Goal: Task Accomplishment & Management: Use online tool/utility

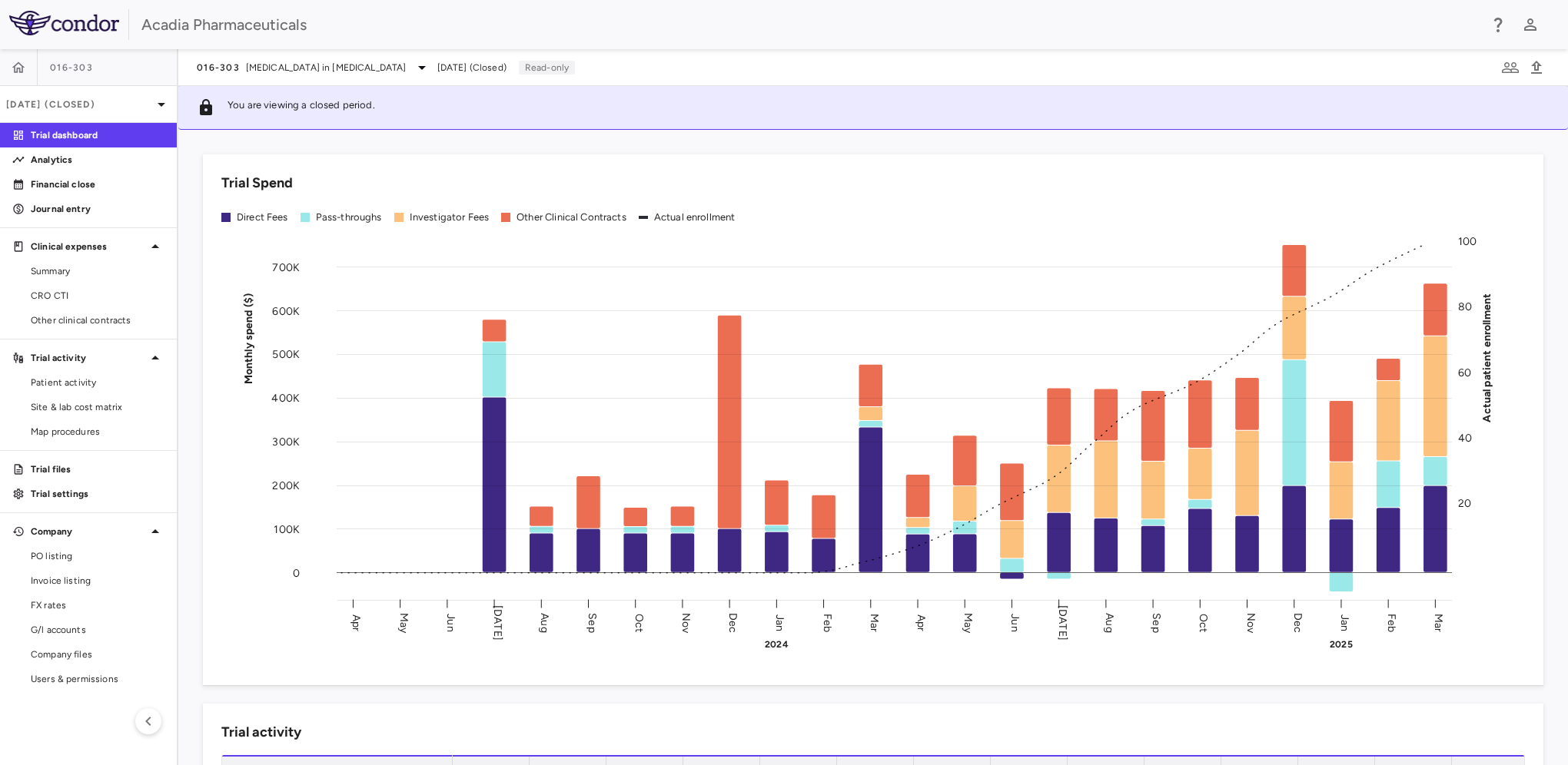
click at [70, 670] on link "Users & permissions" at bounding box center [89, 679] width 177 height 23
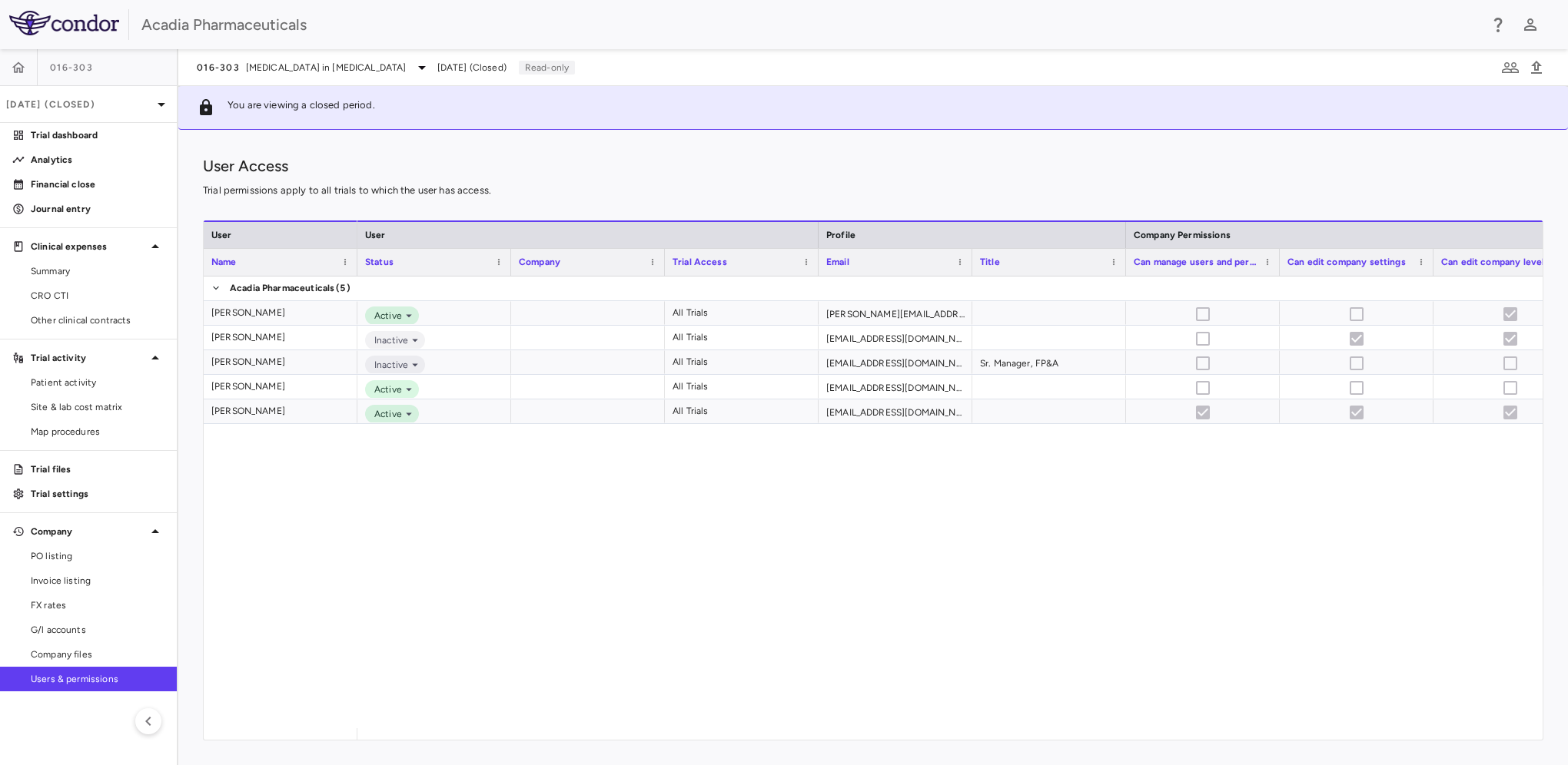
click at [89, 33] on img at bounding box center [64, 23] width 110 height 24
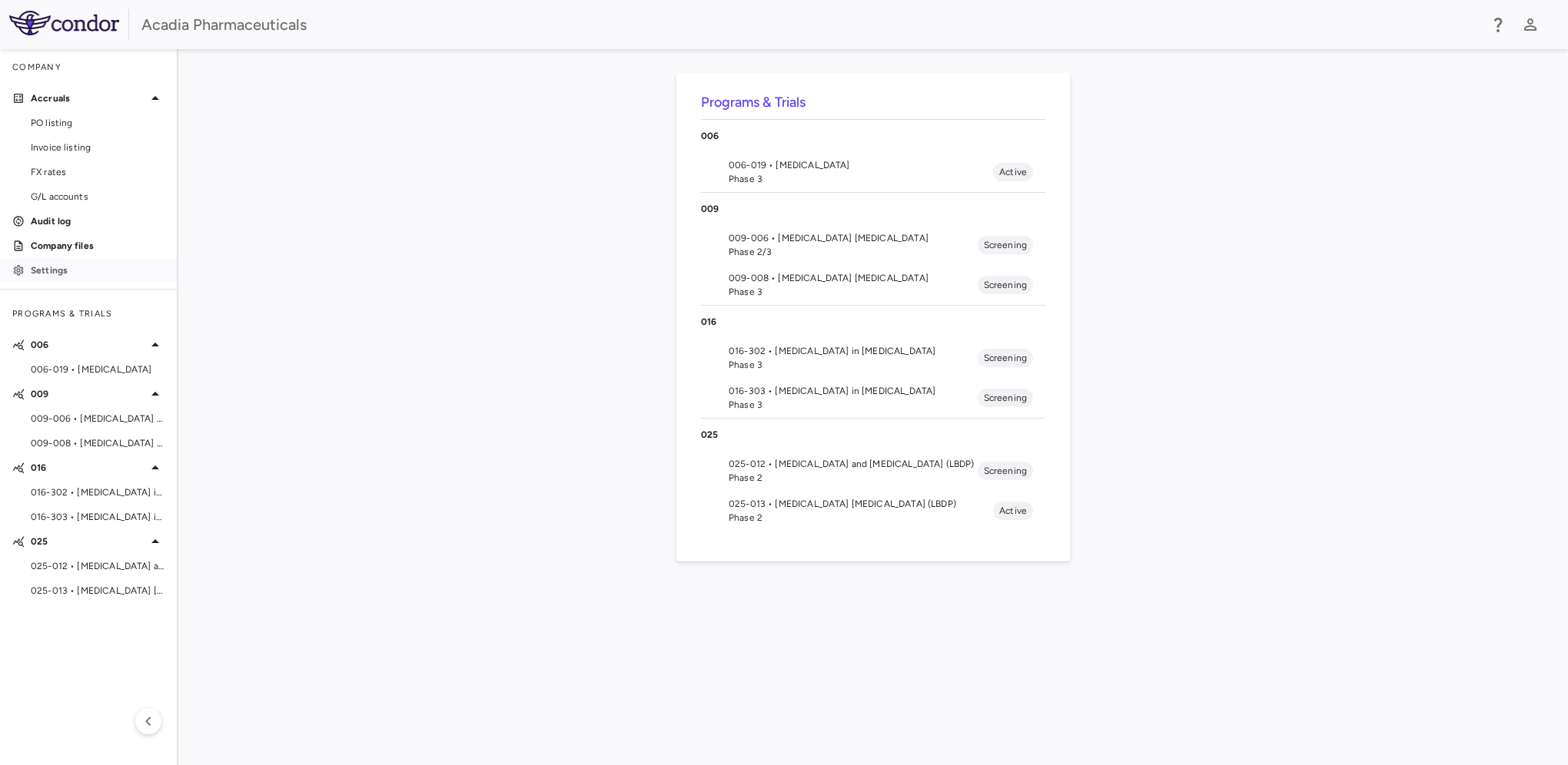
click at [58, 270] on p "Settings" at bounding box center [98, 270] width 134 height 14
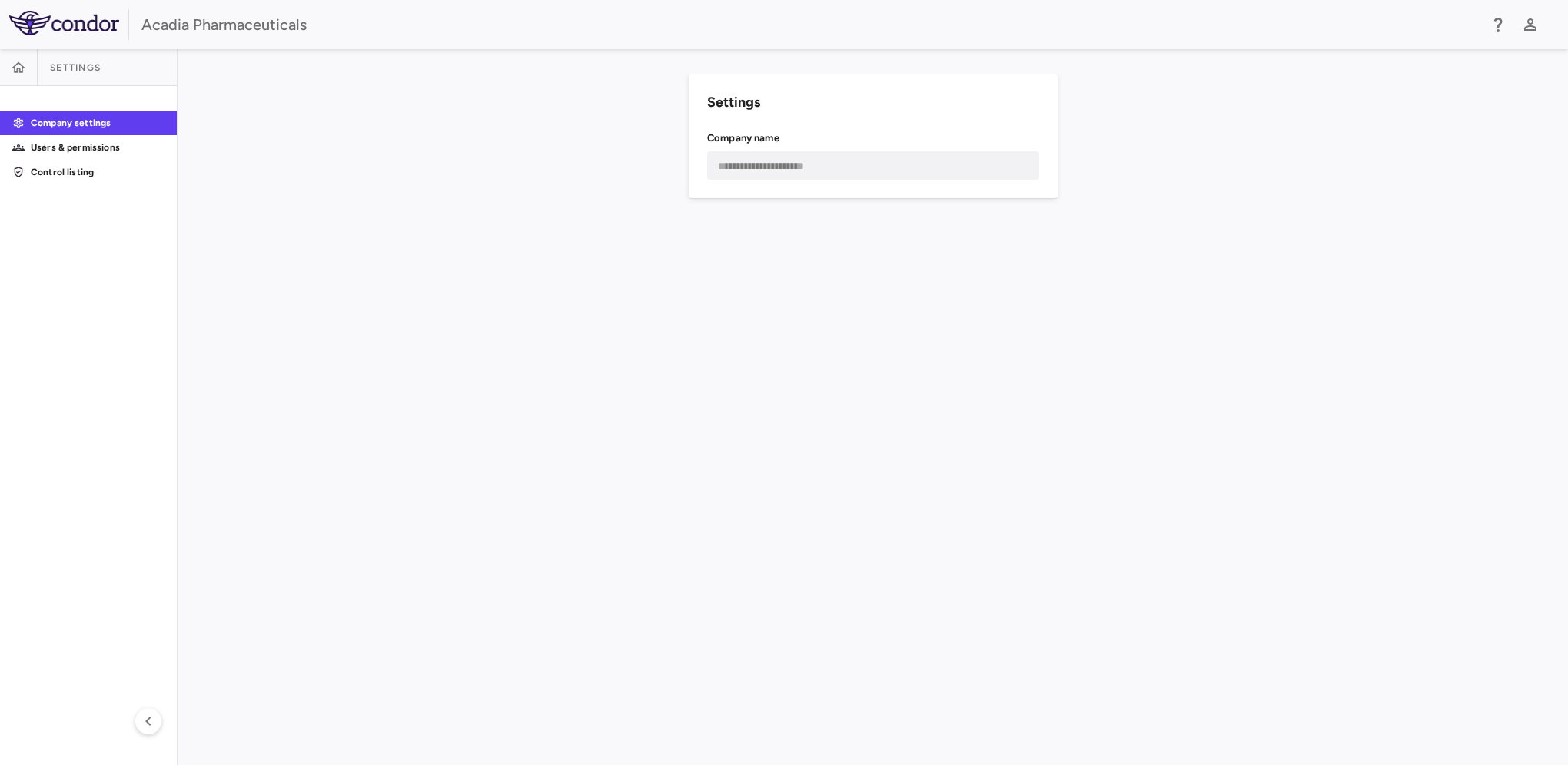
click at [64, 141] on p "Users & permissions" at bounding box center [98, 147] width 134 height 14
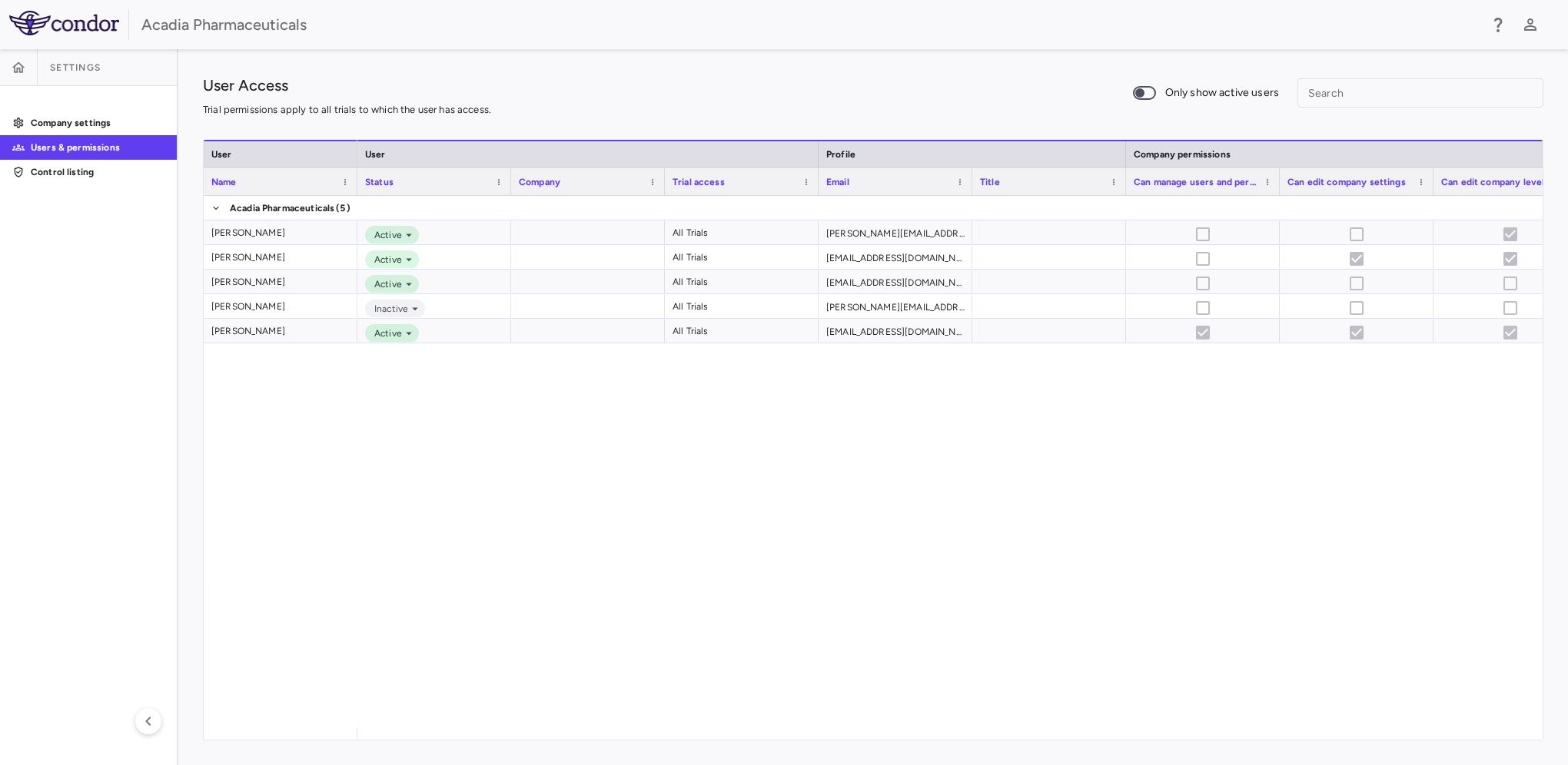
click at [43, 19] on img at bounding box center [64, 23] width 110 height 24
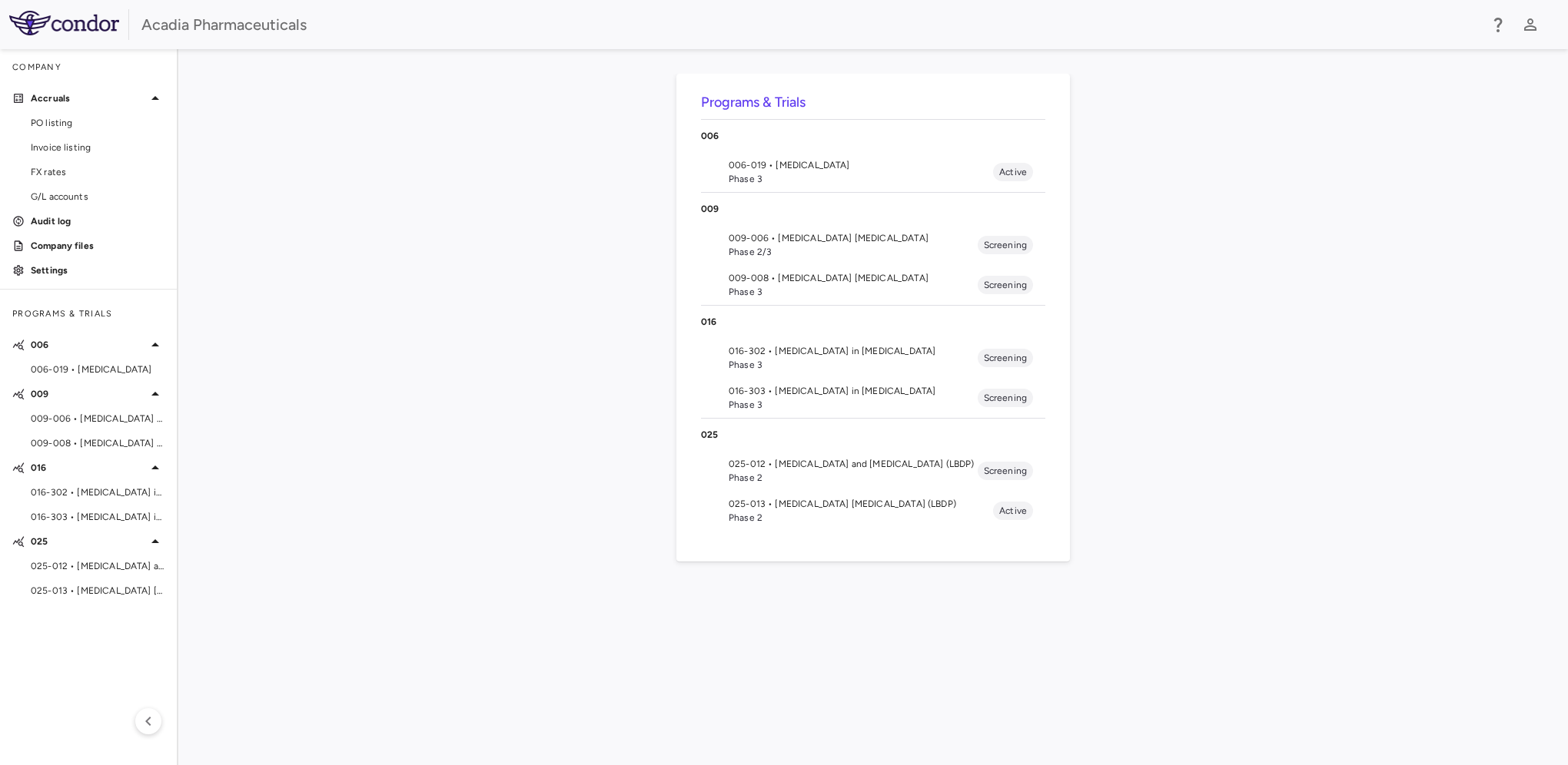
click at [96, 512] on span "016-303 • [MEDICAL_DATA] in [MEDICAL_DATA]" at bounding box center [98, 517] width 134 height 14
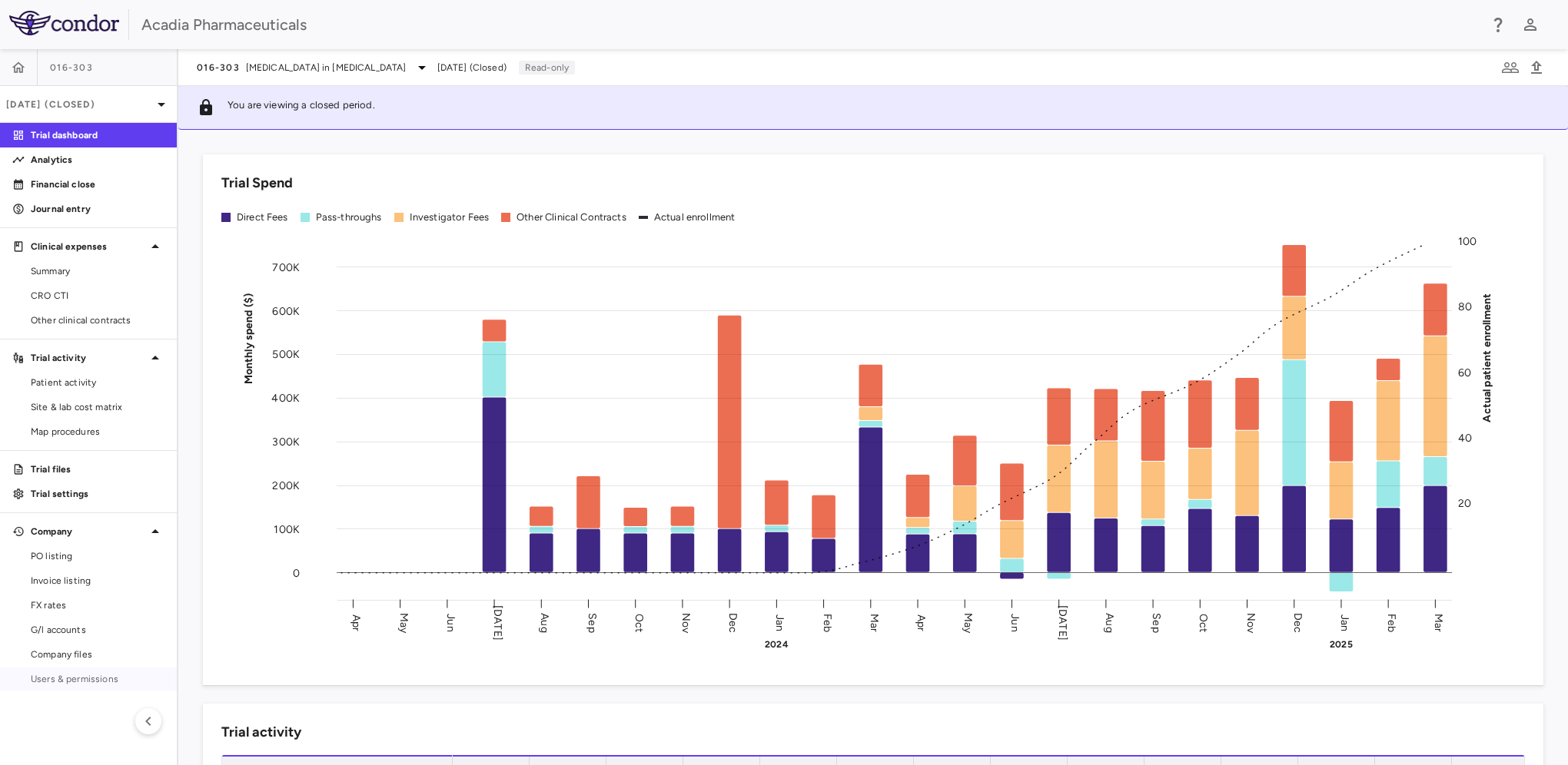
click at [70, 667] on link "Users & permissions" at bounding box center [89, 679] width 177 height 23
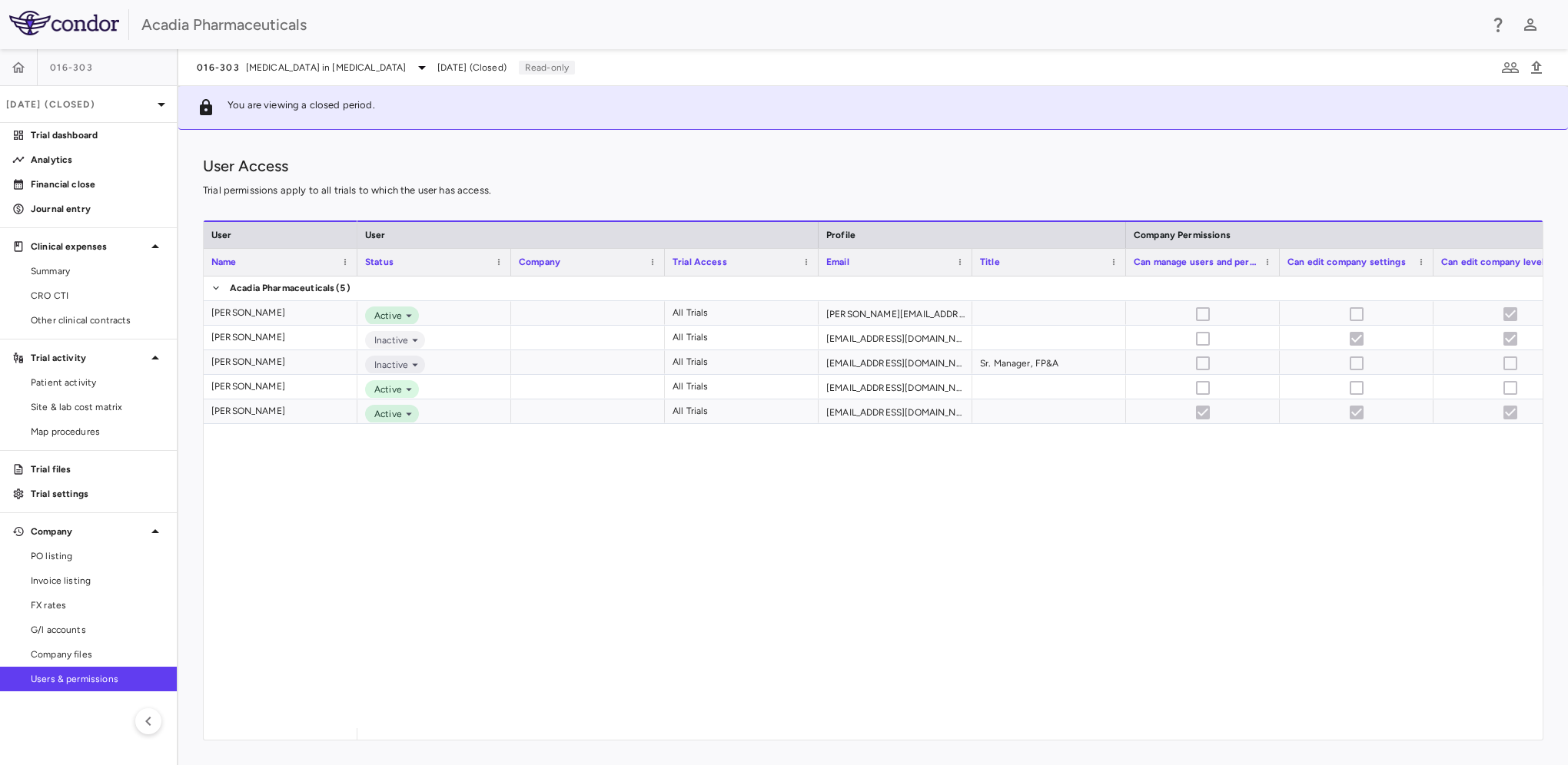
click at [464, 63] on span "[DATE] (Closed)" at bounding box center [472, 67] width 70 height 14
click at [141, 107] on p "[DATE] (Closed)" at bounding box center [80, 104] width 146 height 14
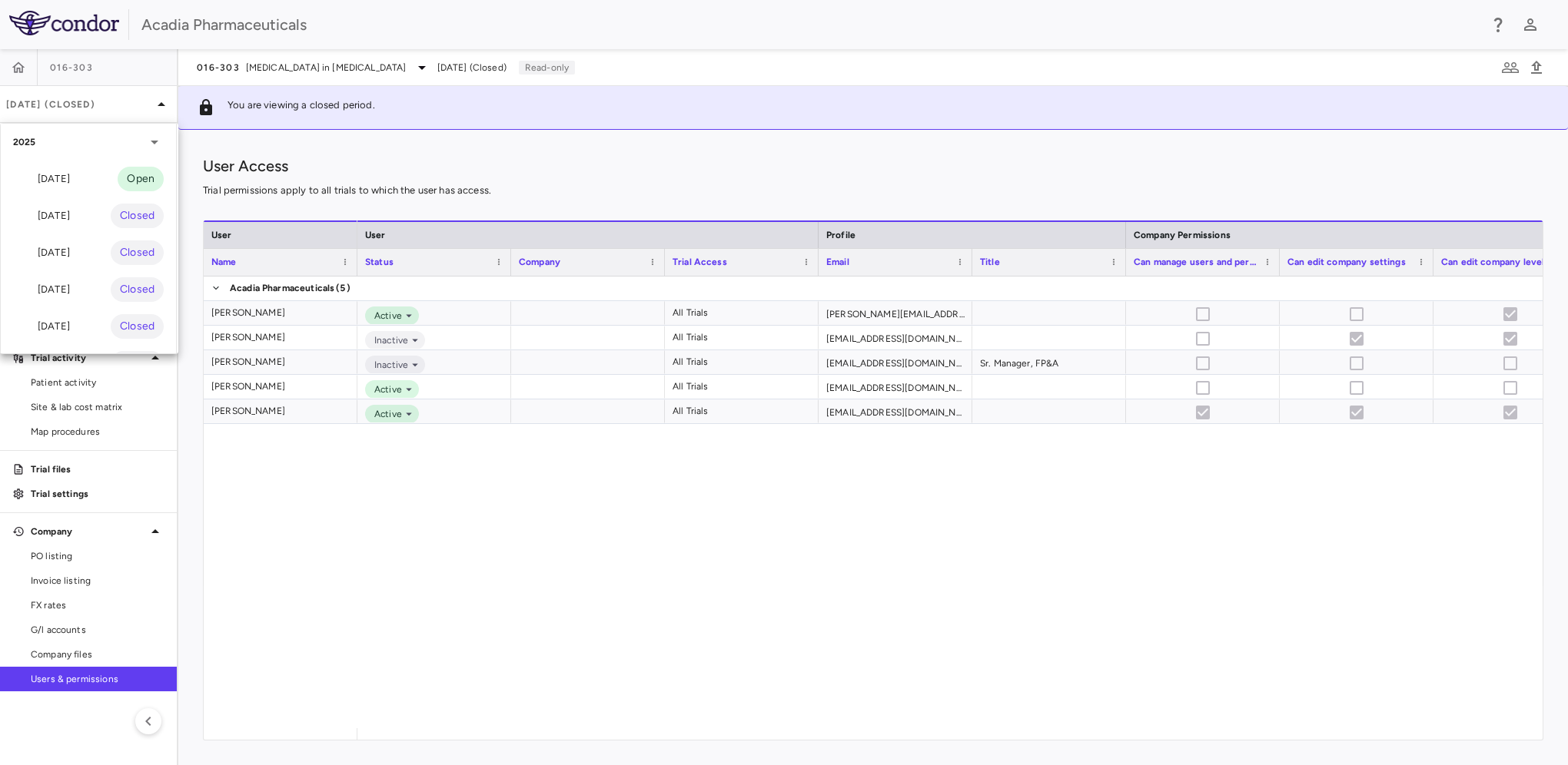
click at [64, 175] on div "[DATE]" at bounding box center [41, 179] width 57 height 18
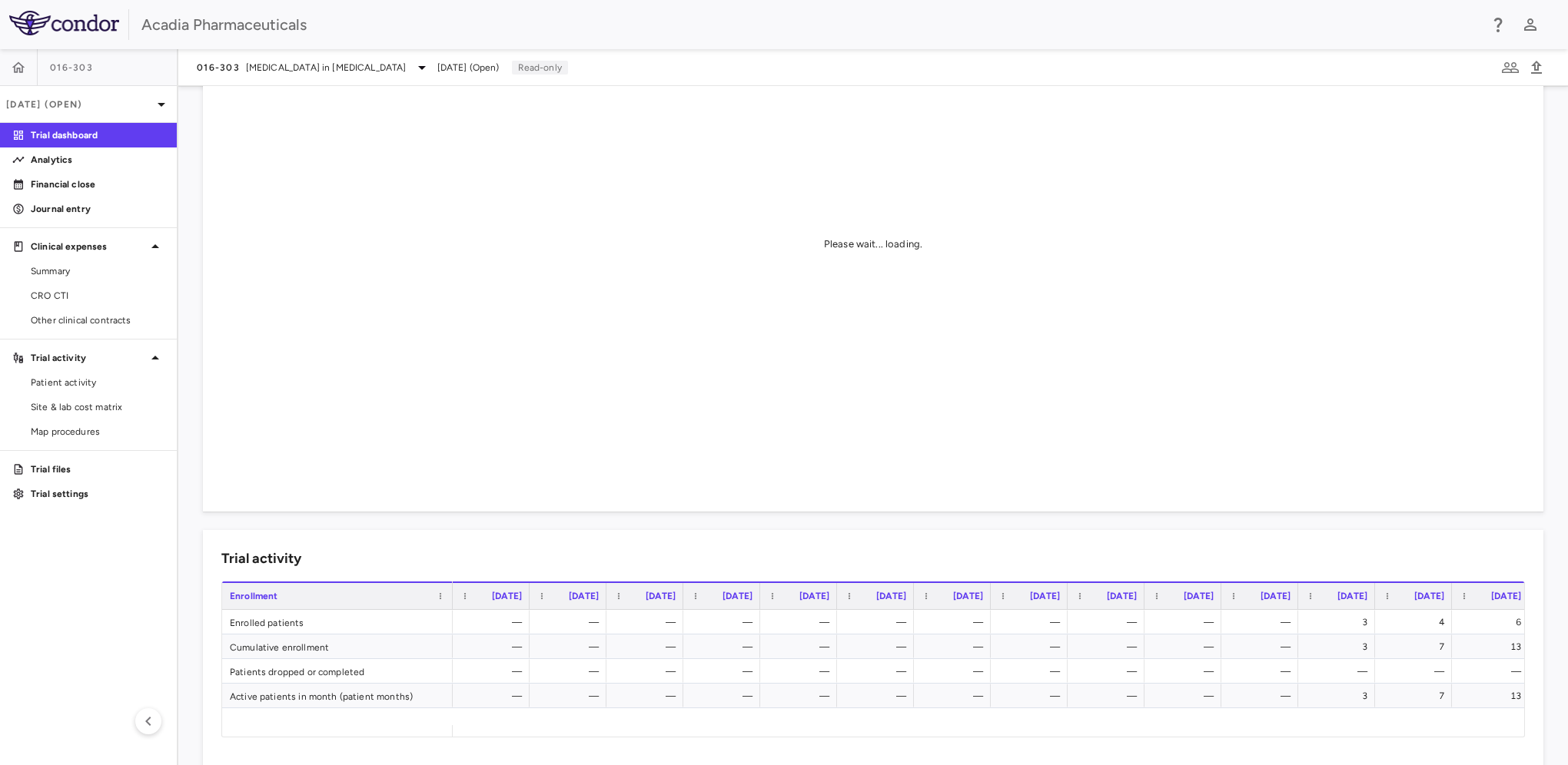
scroll to position [77, 0]
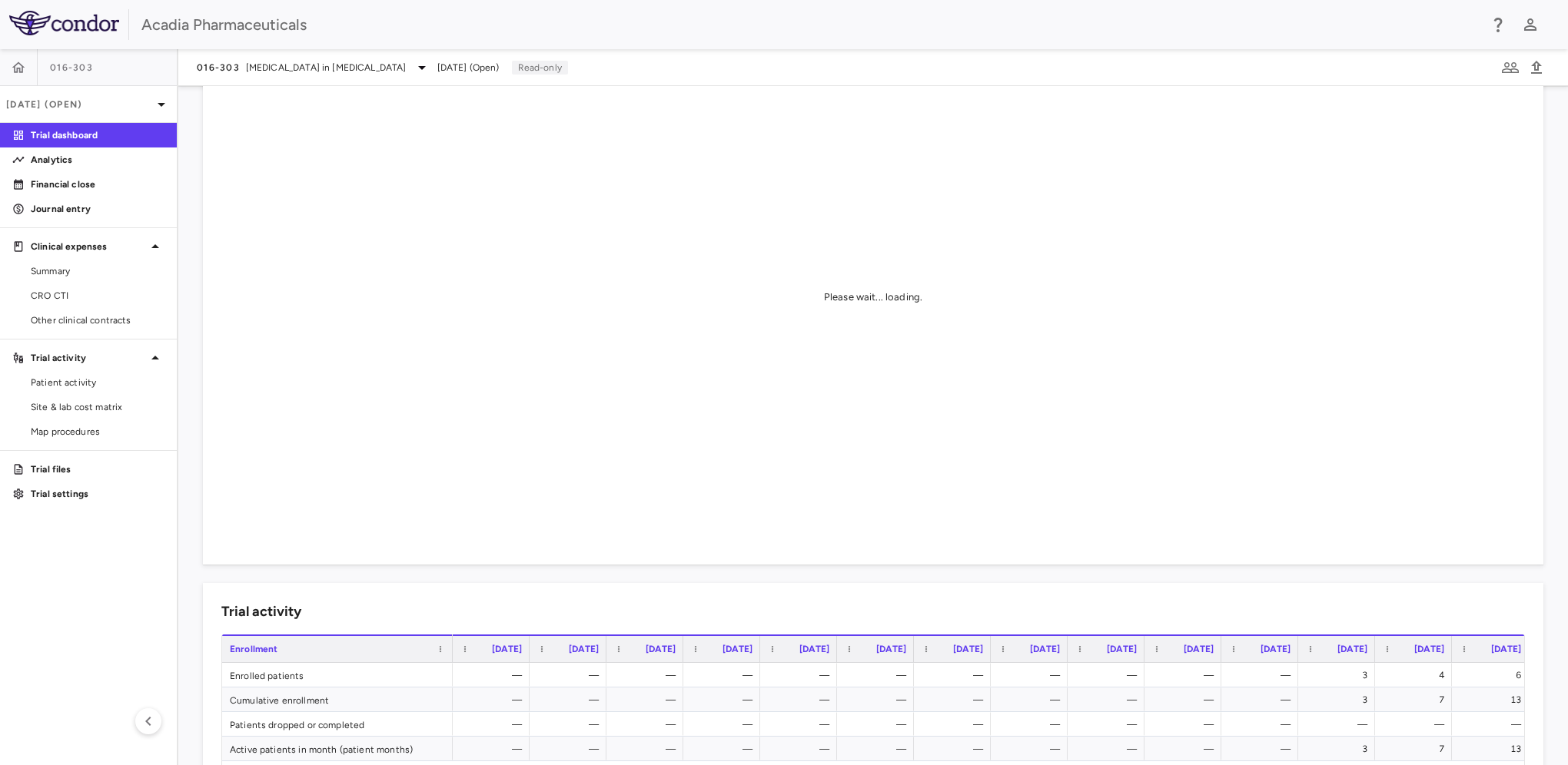
click at [87, 117] on div "[DATE] (Open)" at bounding box center [89, 104] width 177 height 37
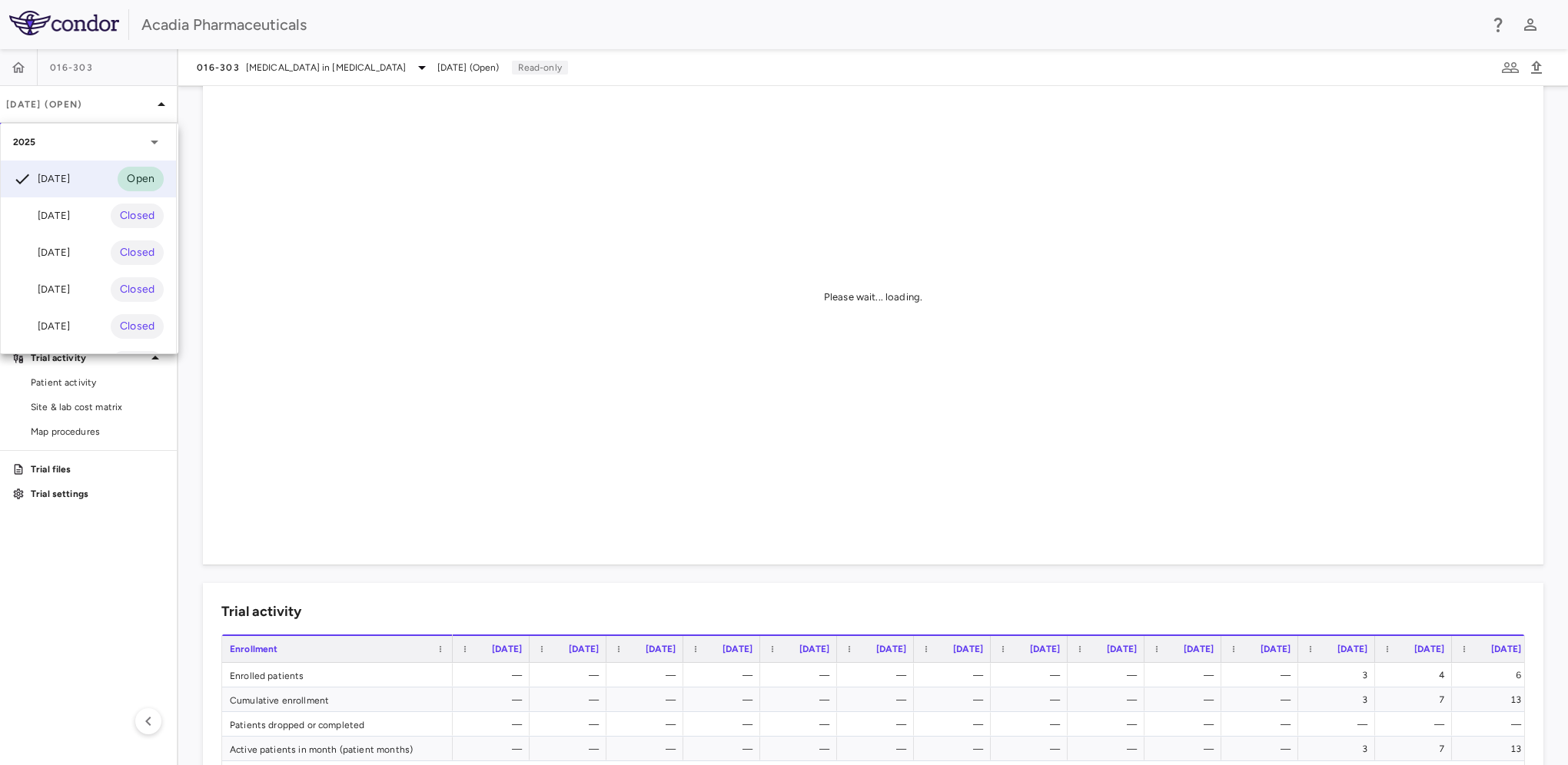
click at [70, 225] on div "[DATE] Closed" at bounding box center [89, 216] width 175 height 37
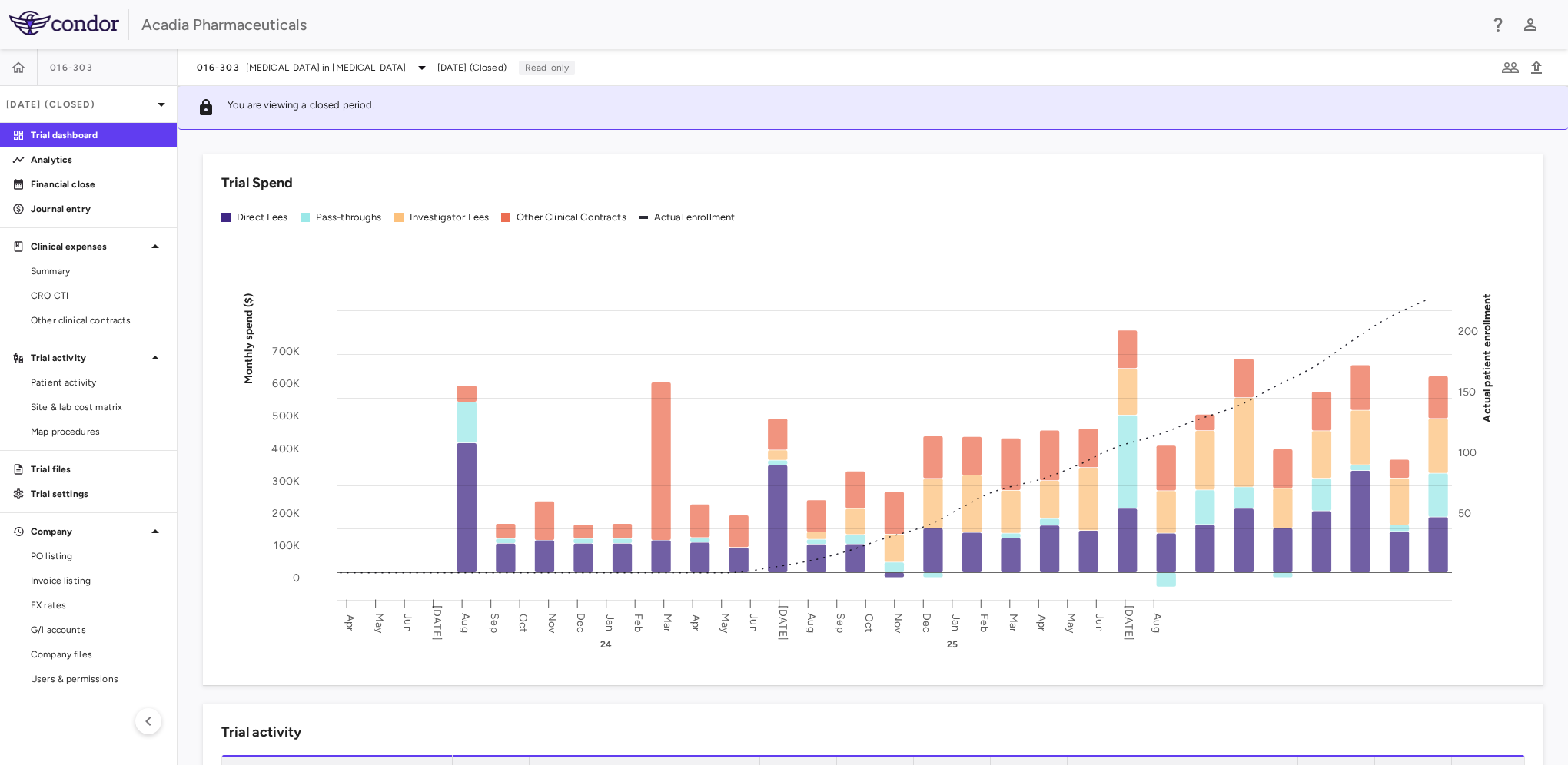
click at [54, 669] on link "Users & permissions" at bounding box center [89, 679] width 177 height 23
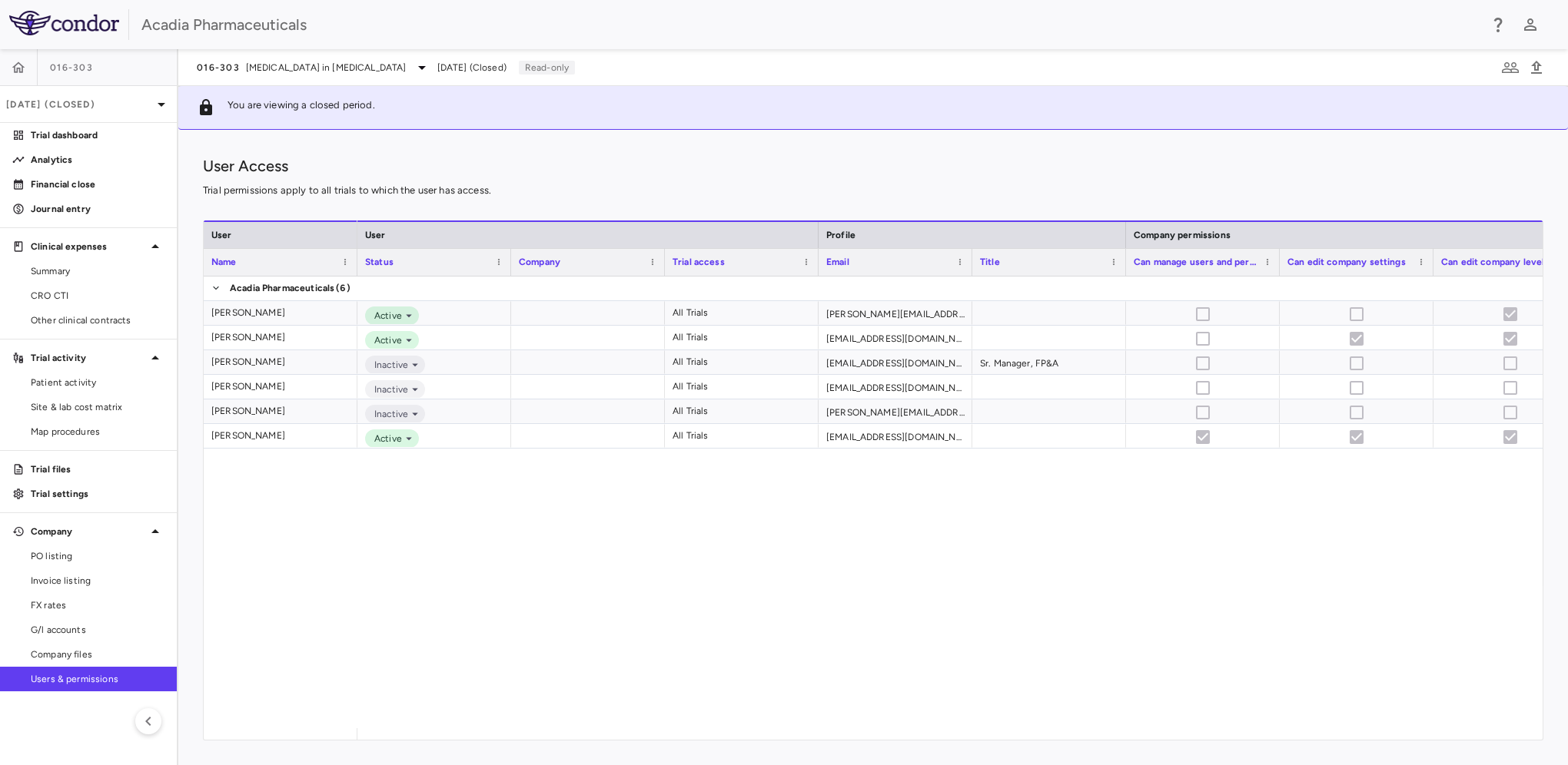
click at [66, 17] on img at bounding box center [64, 23] width 110 height 24
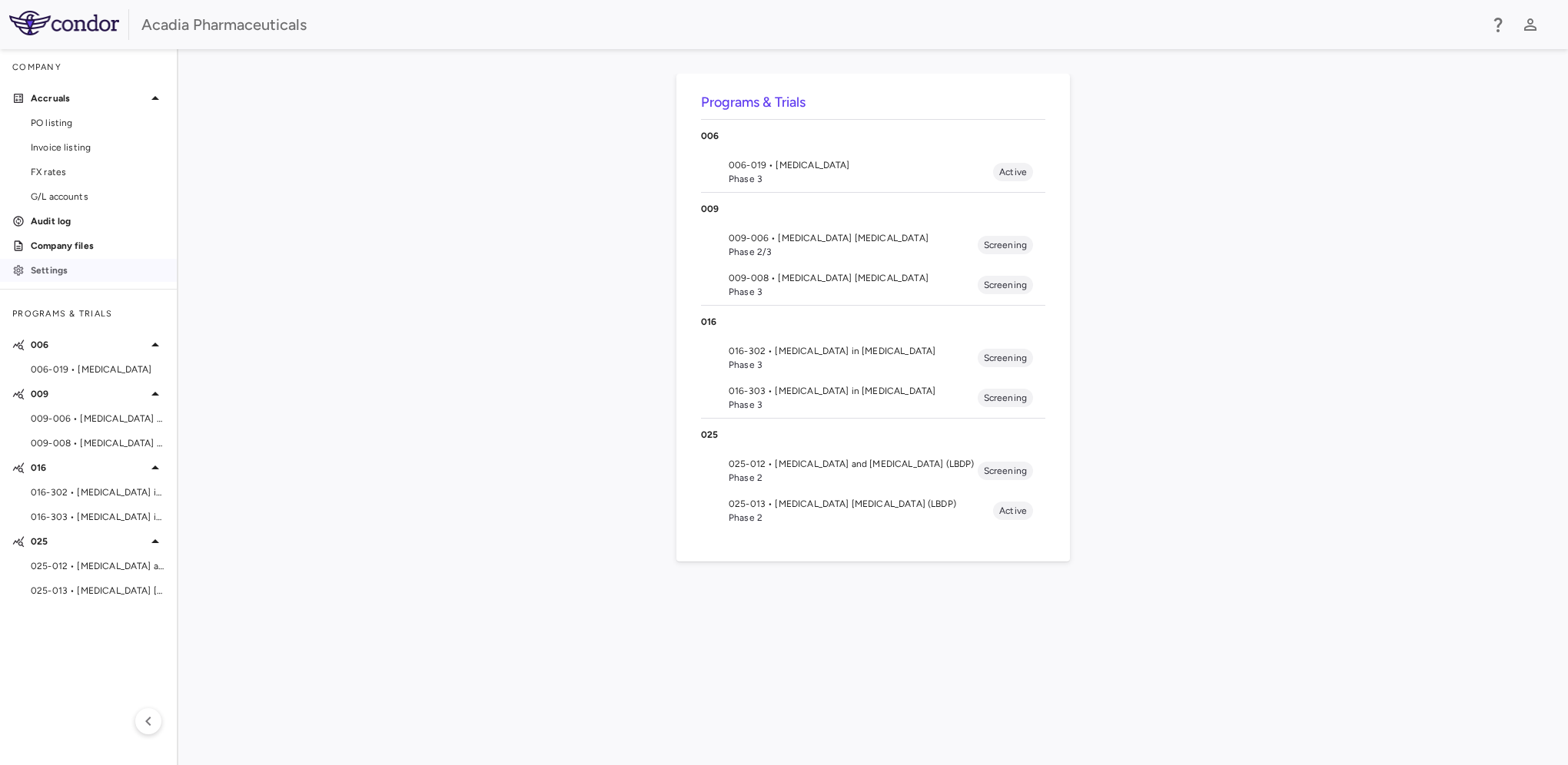
click at [64, 262] on link "Settings" at bounding box center [89, 271] width 177 height 23
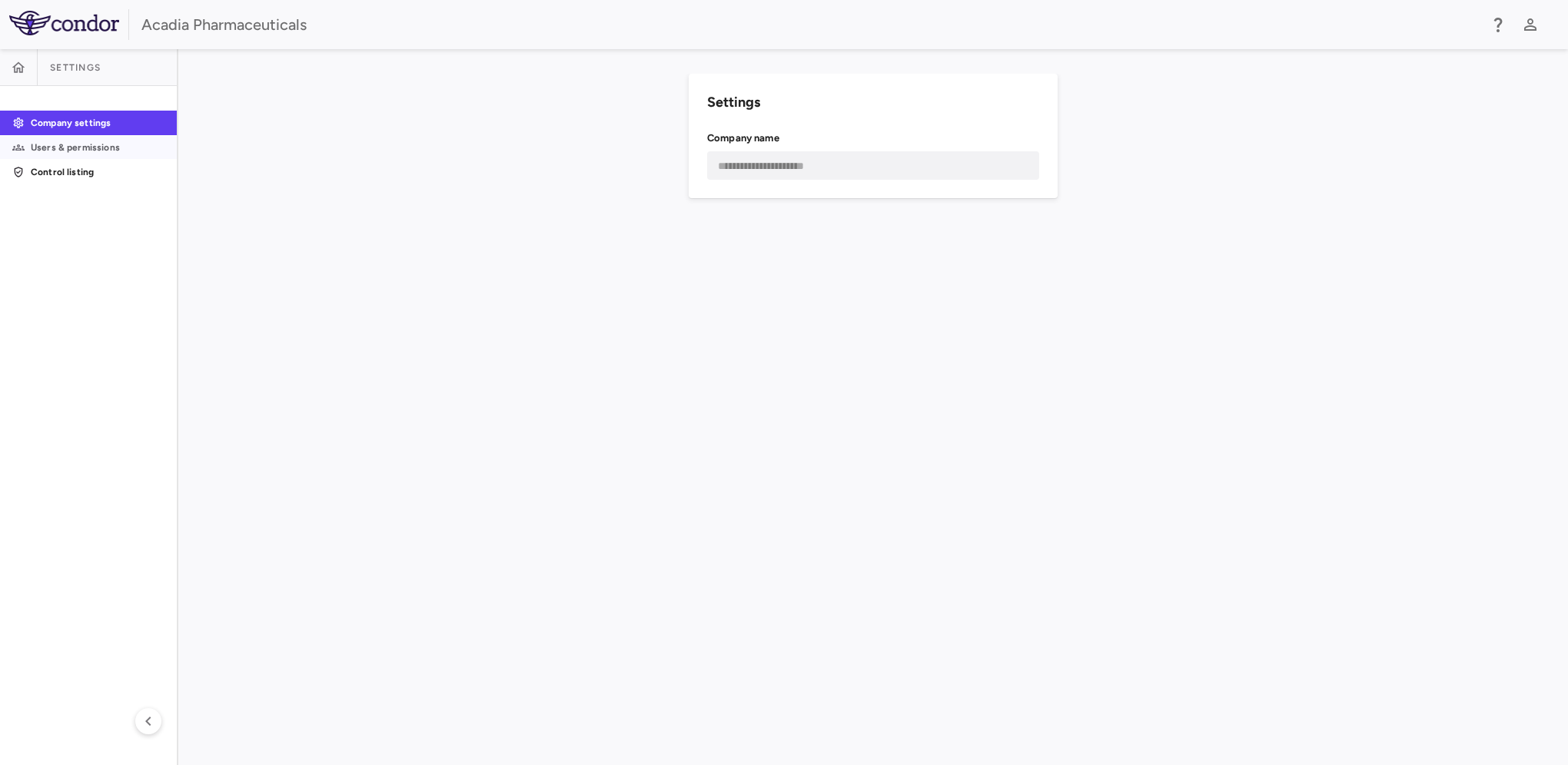
click at [56, 145] on p "Users & permissions" at bounding box center [98, 147] width 134 height 14
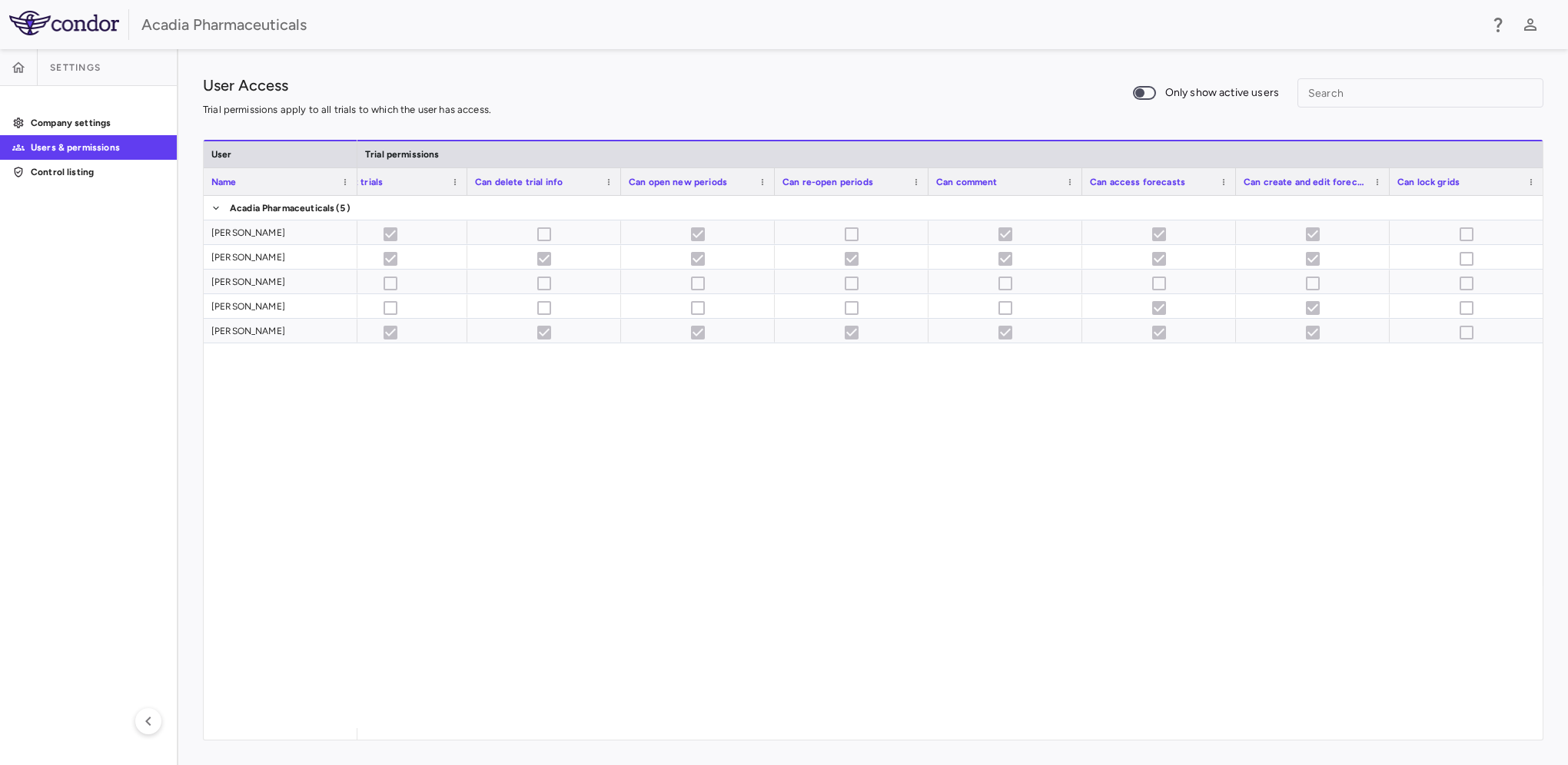
scroll to position [0, 1734]
click at [103, 124] on p "Company settings" at bounding box center [98, 122] width 134 height 14
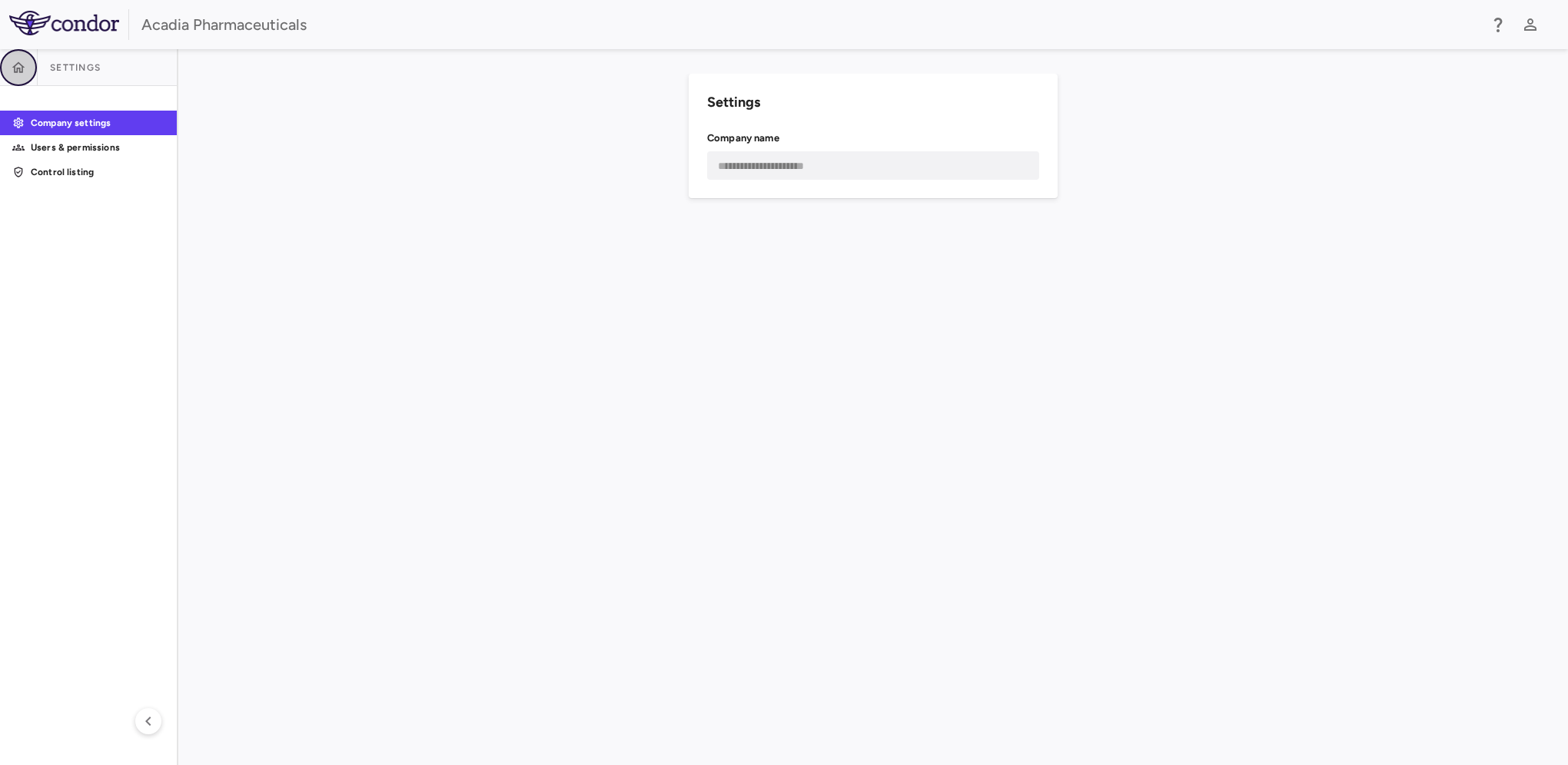
click at [8, 65] on button "button" at bounding box center [18, 67] width 37 height 37
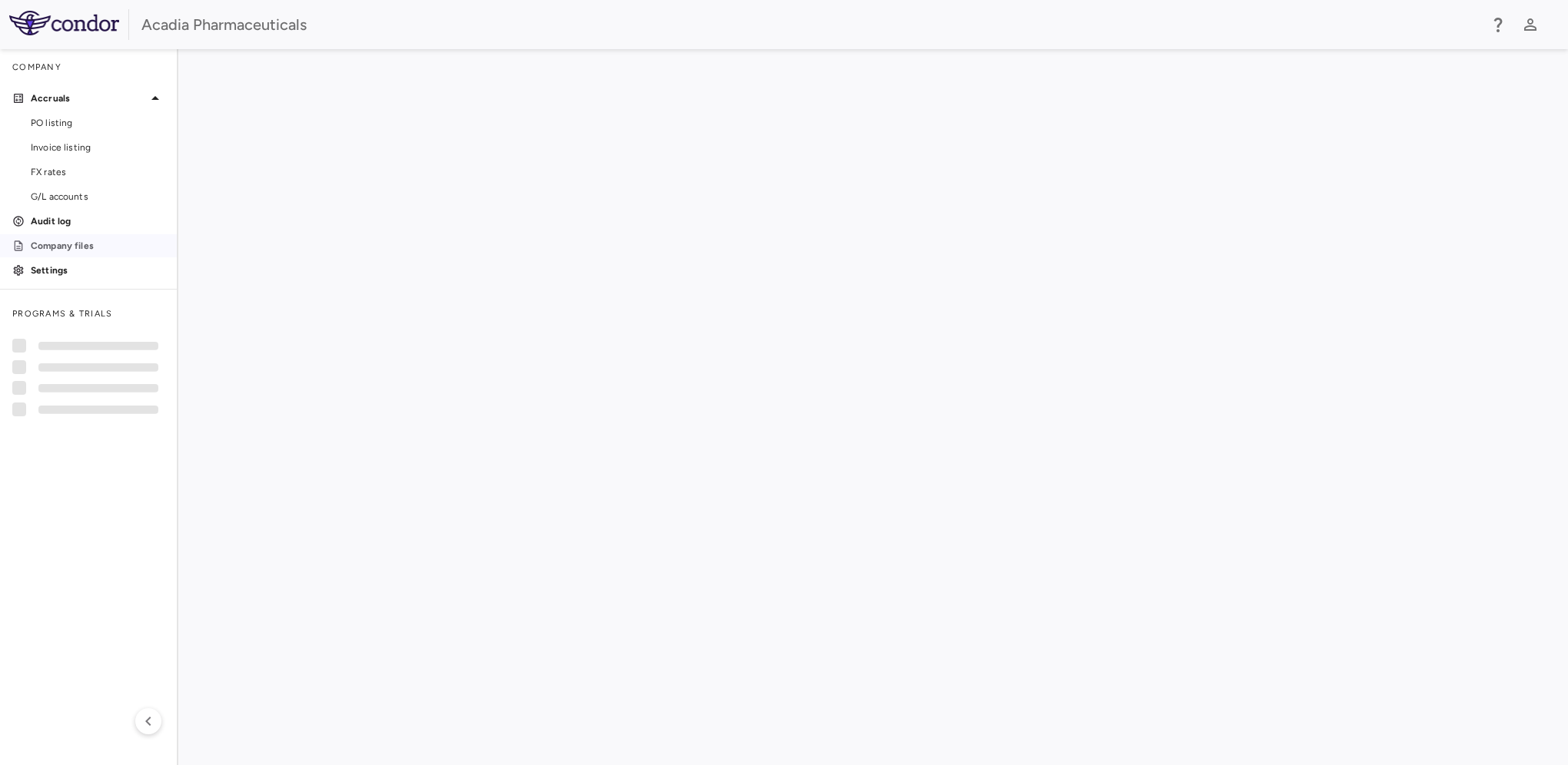
click at [60, 245] on p "Company files" at bounding box center [98, 245] width 134 height 14
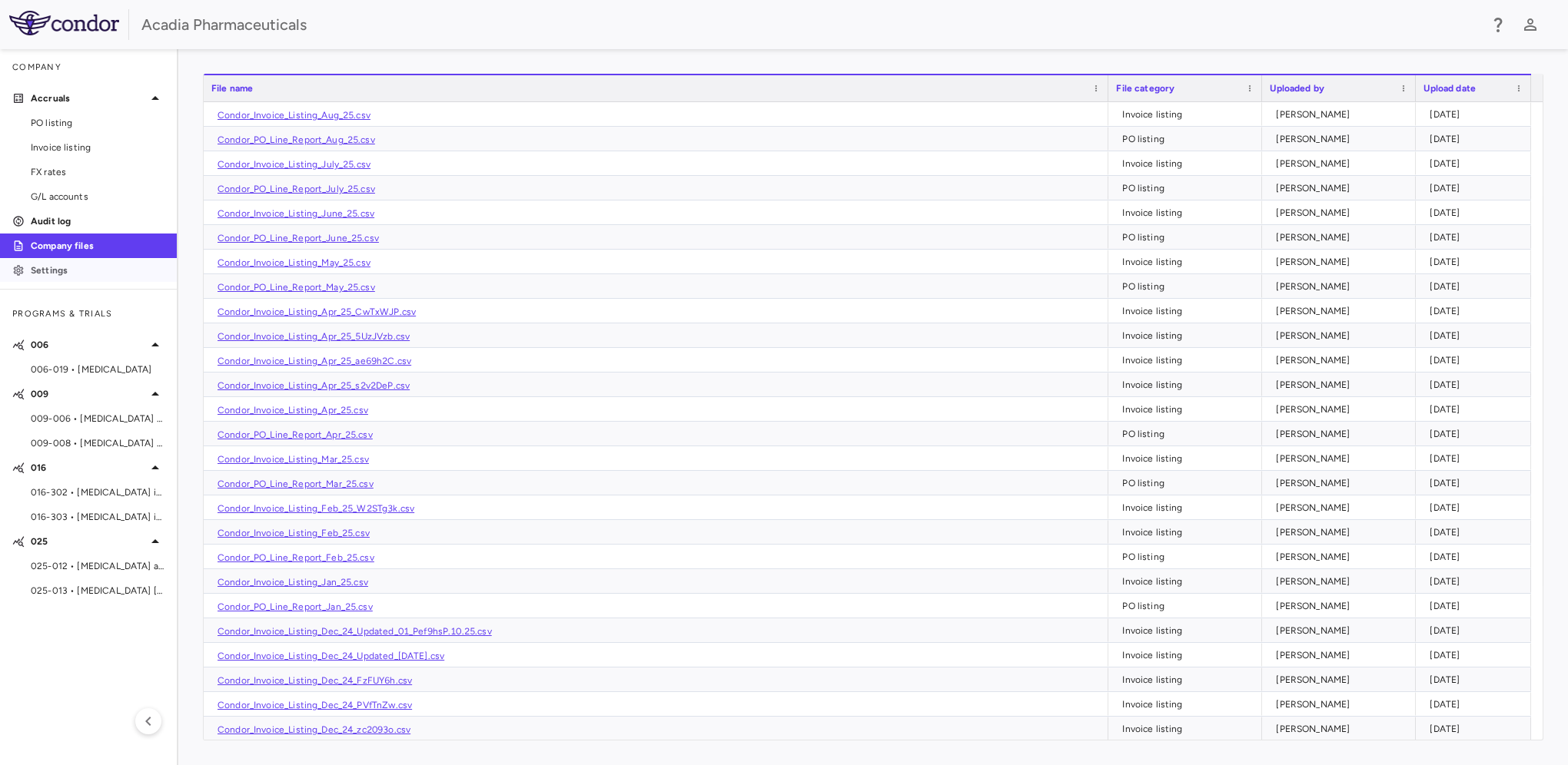
click at [106, 272] on p "Settings" at bounding box center [98, 270] width 134 height 14
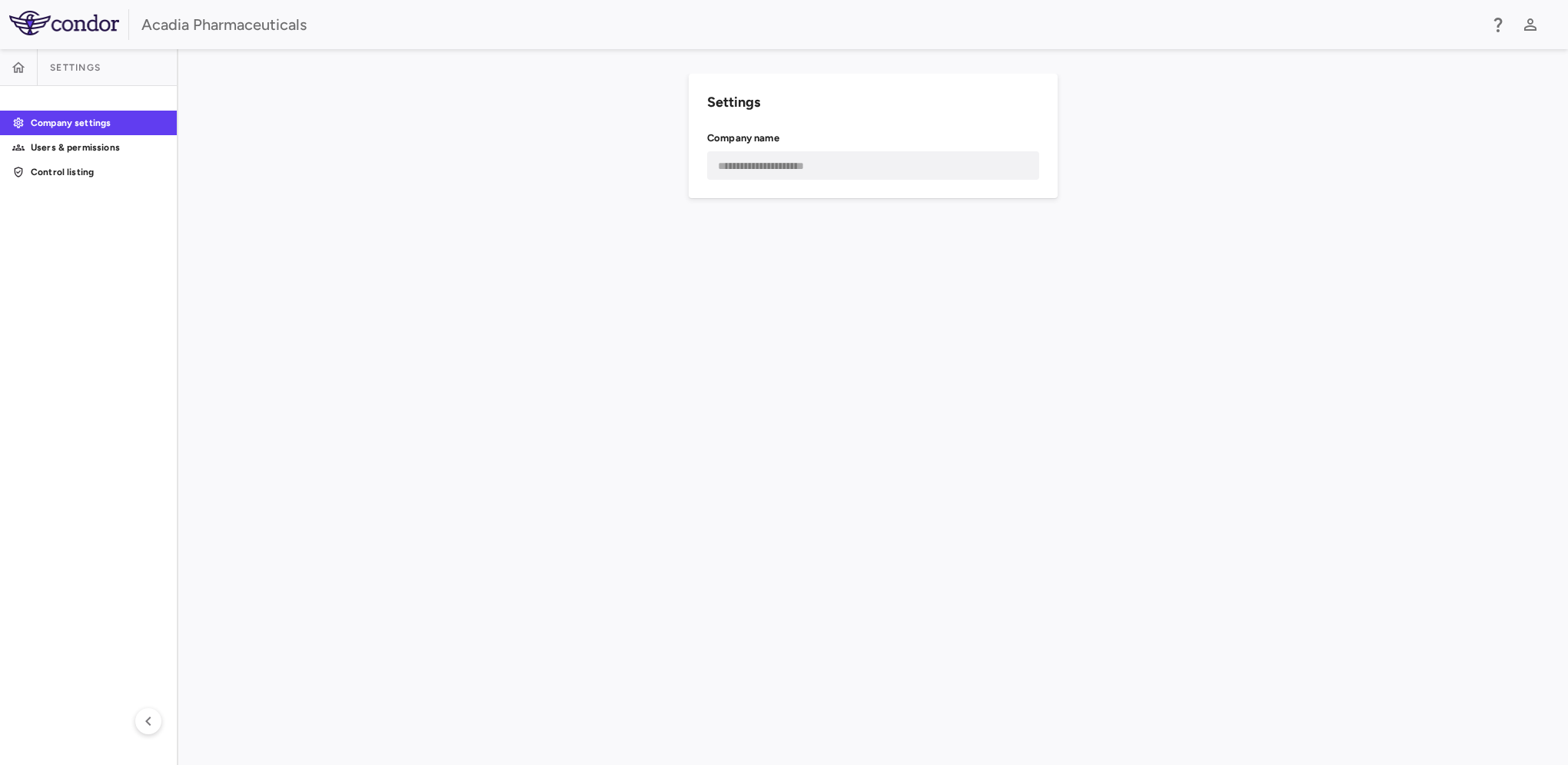
click at [70, 30] on img at bounding box center [64, 23] width 110 height 24
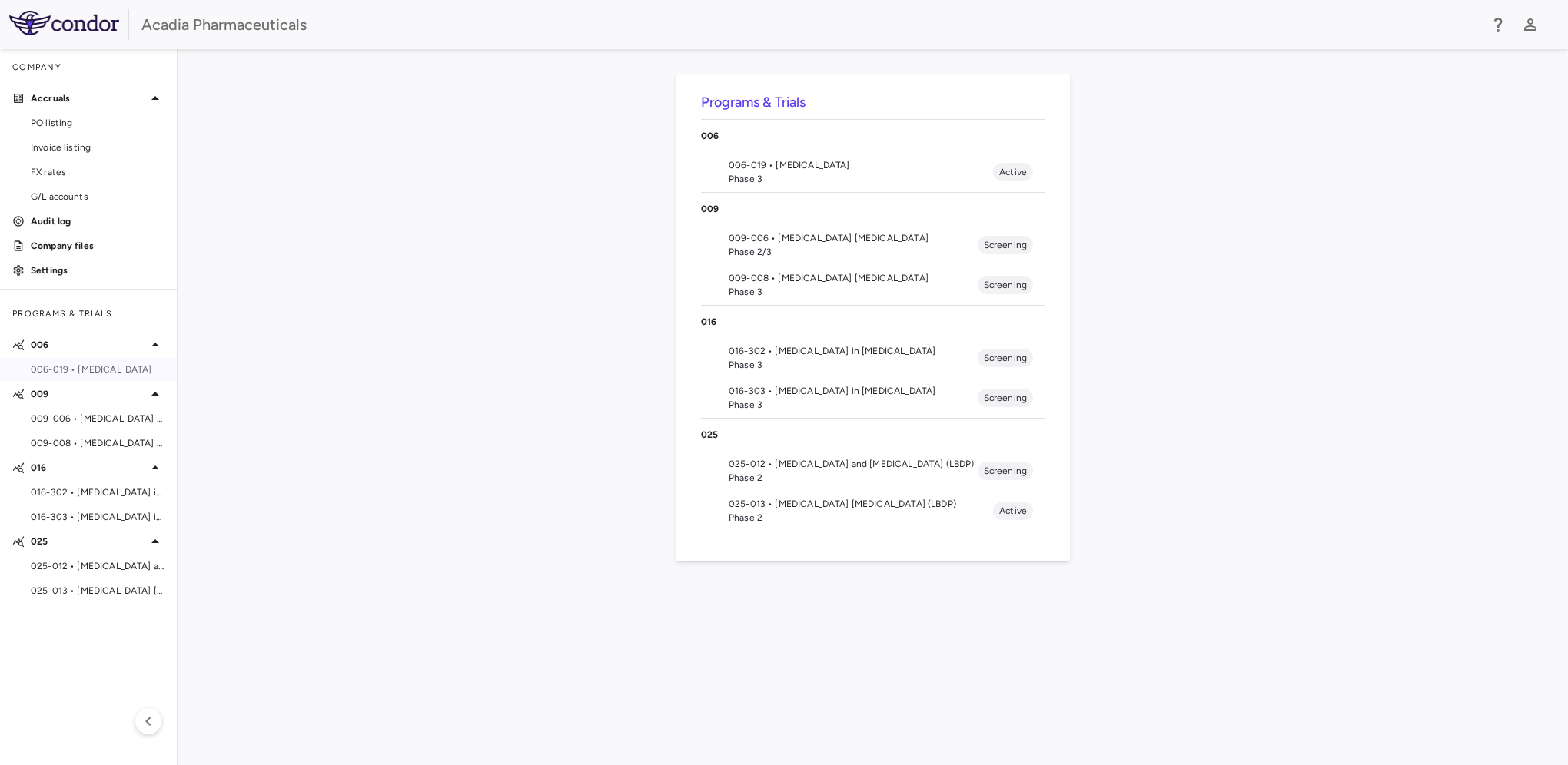
click at [83, 369] on span "006-019 • [MEDICAL_DATA]" at bounding box center [98, 369] width 134 height 14
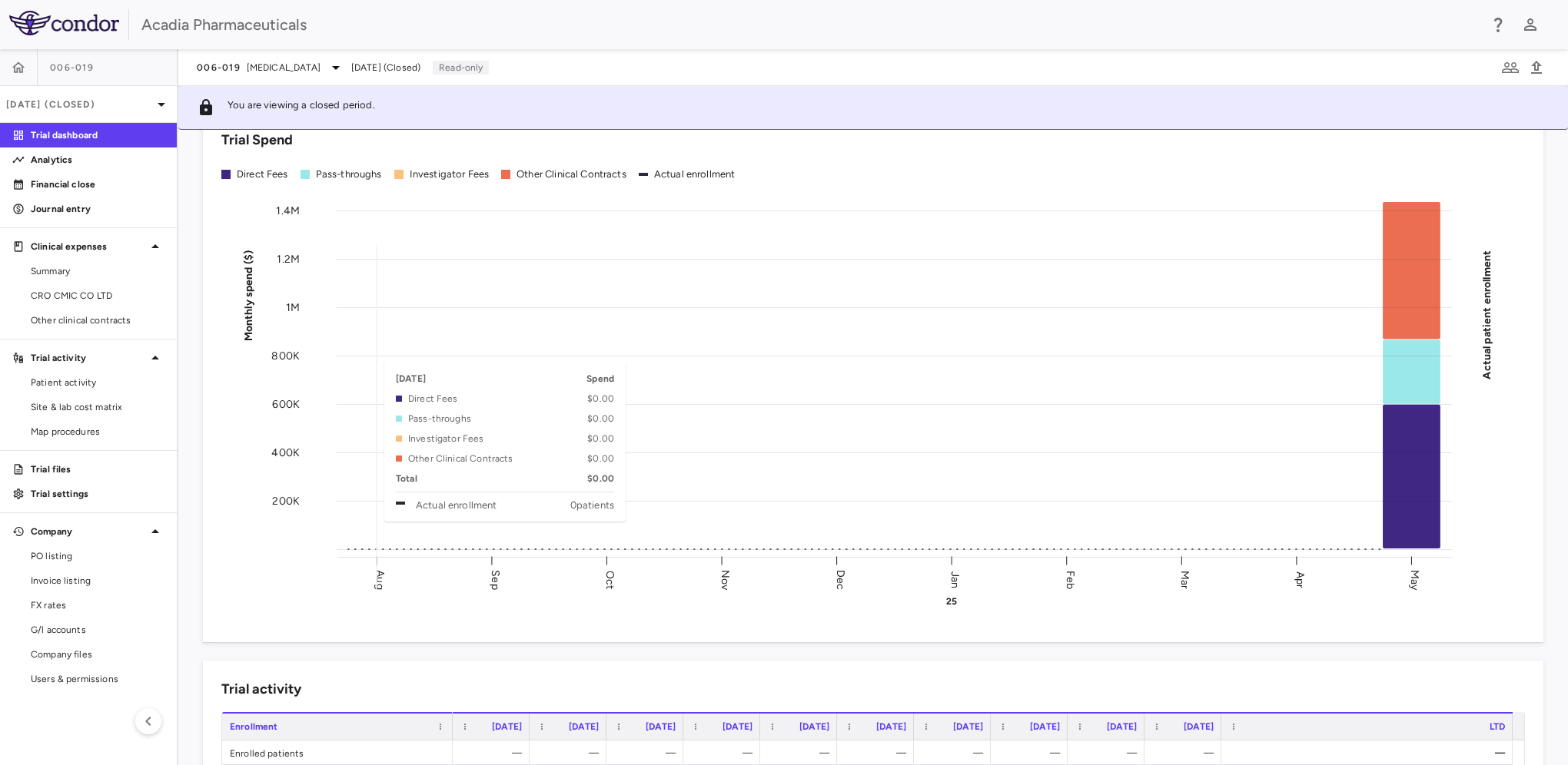
scroll to position [77, 0]
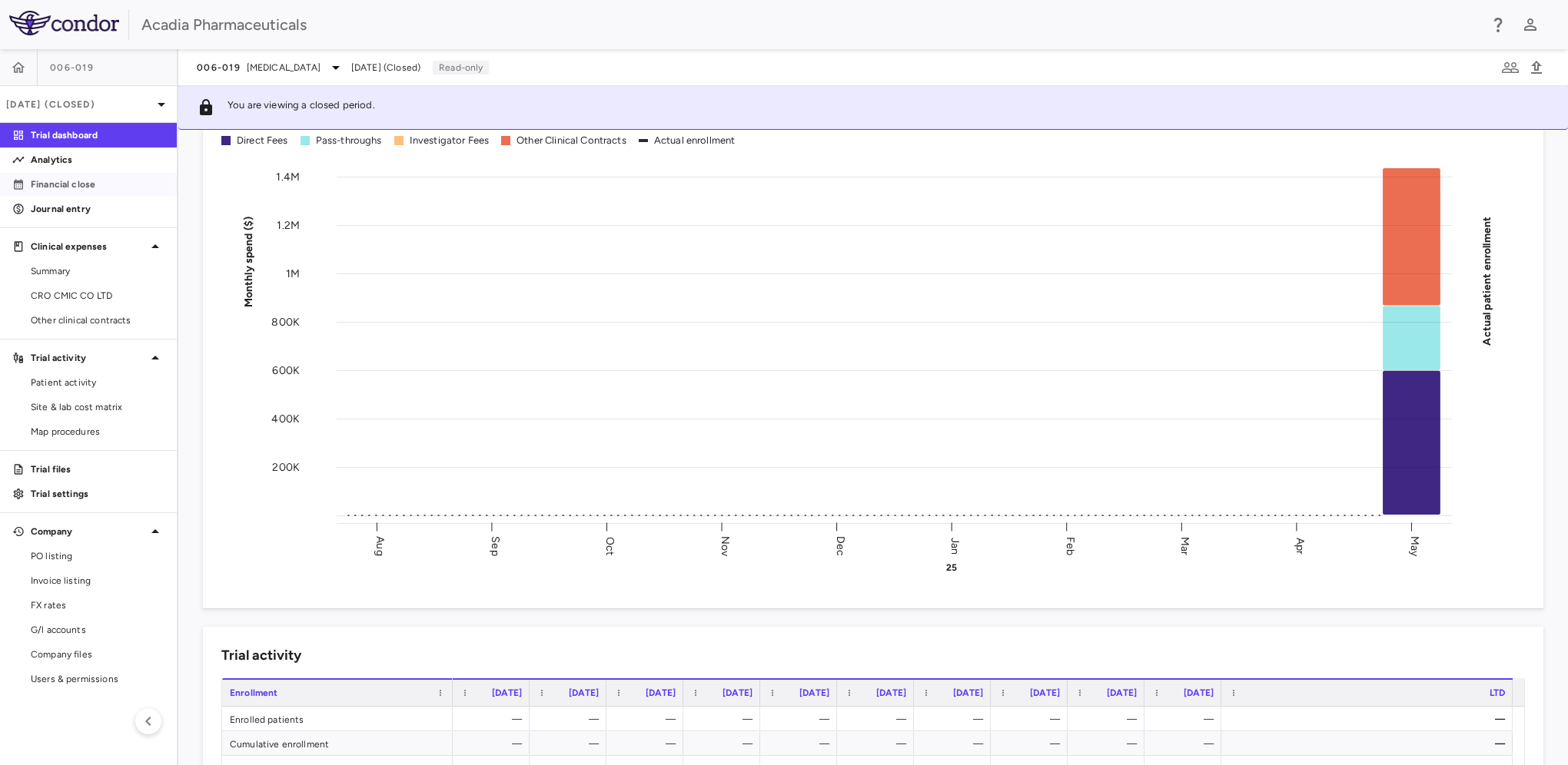
click at [70, 189] on p "Financial close" at bounding box center [98, 183] width 134 height 14
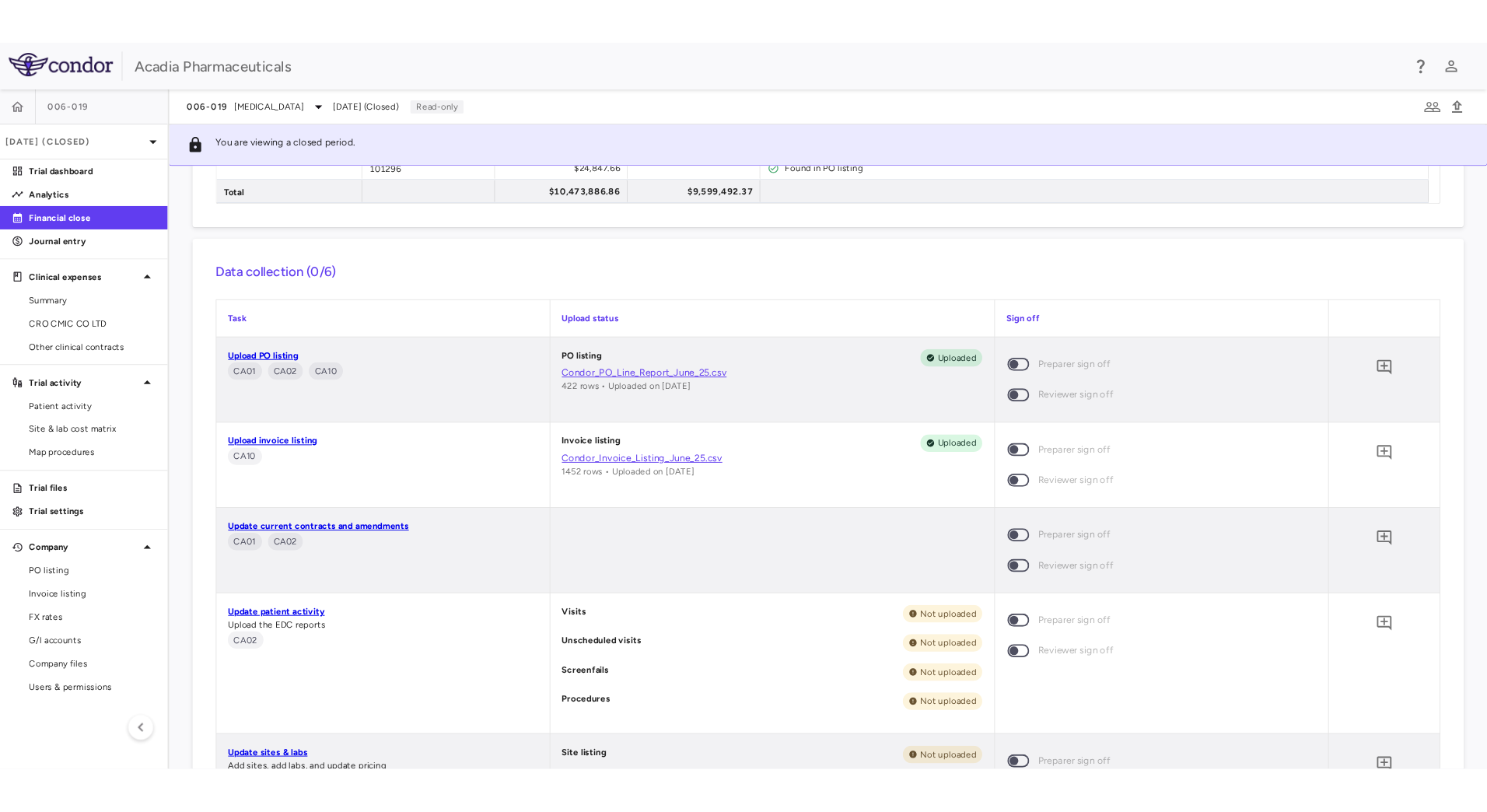
scroll to position [856, 0]
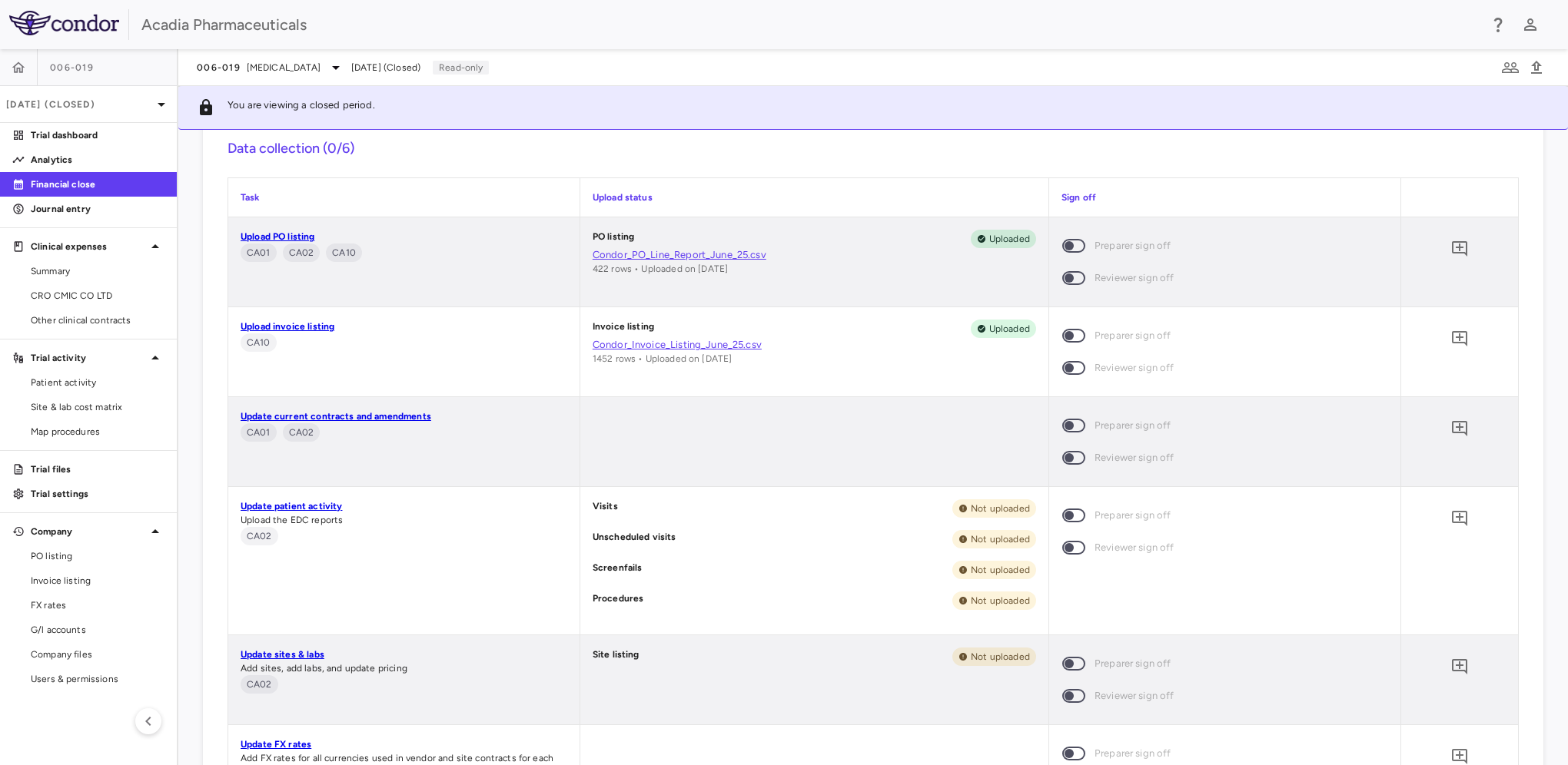
click at [57, 320] on span "Other clinical contracts" at bounding box center [98, 320] width 134 height 14
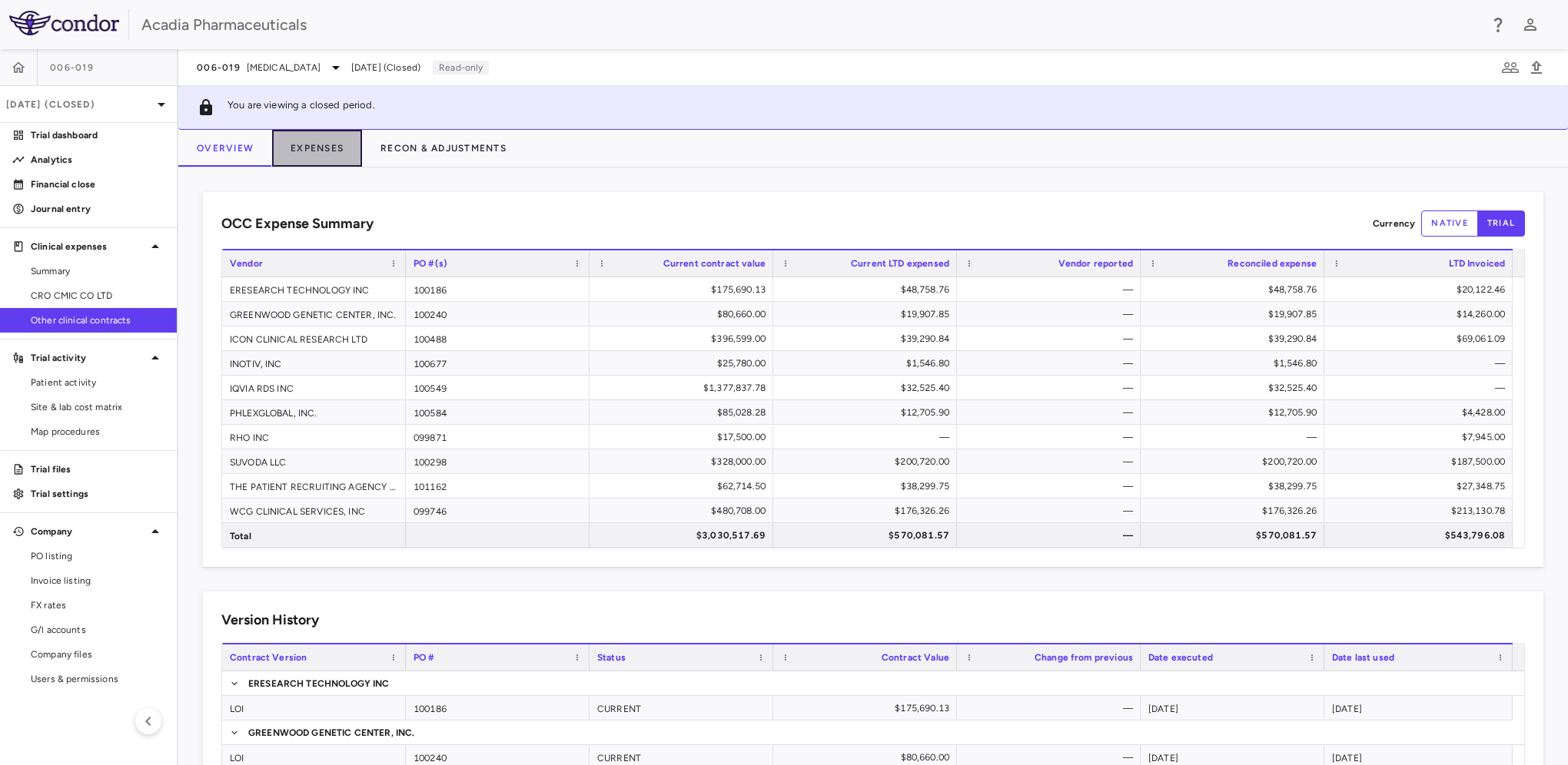
click at [305, 147] on button "Expenses" at bounding box center [317, 148] width 90 height 37
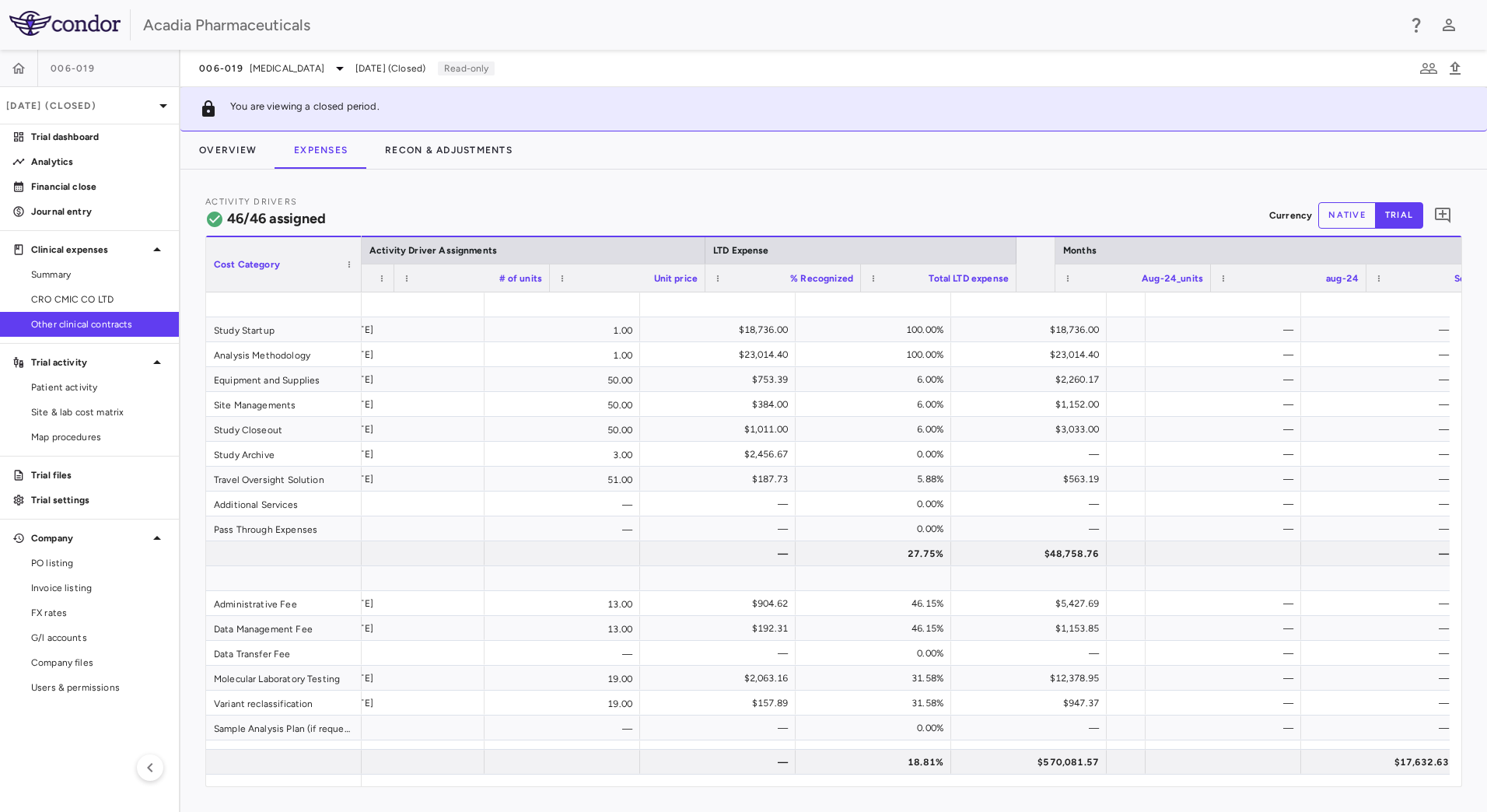
scroll to position [0, 1056]
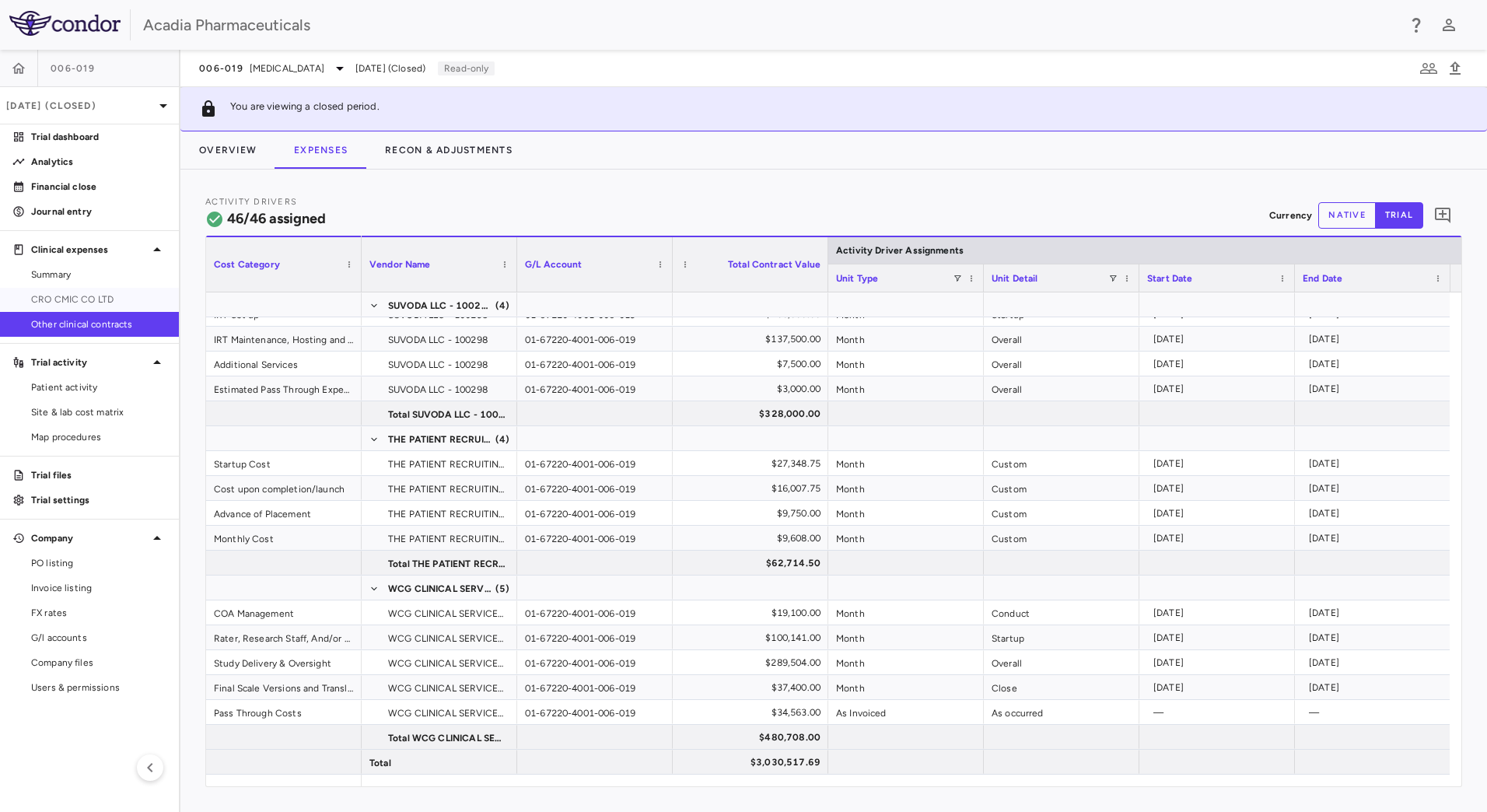
click at [76, 302] on span "CRO CMIC CO LTD" at bounding box center [99, 299] width 135 height 14
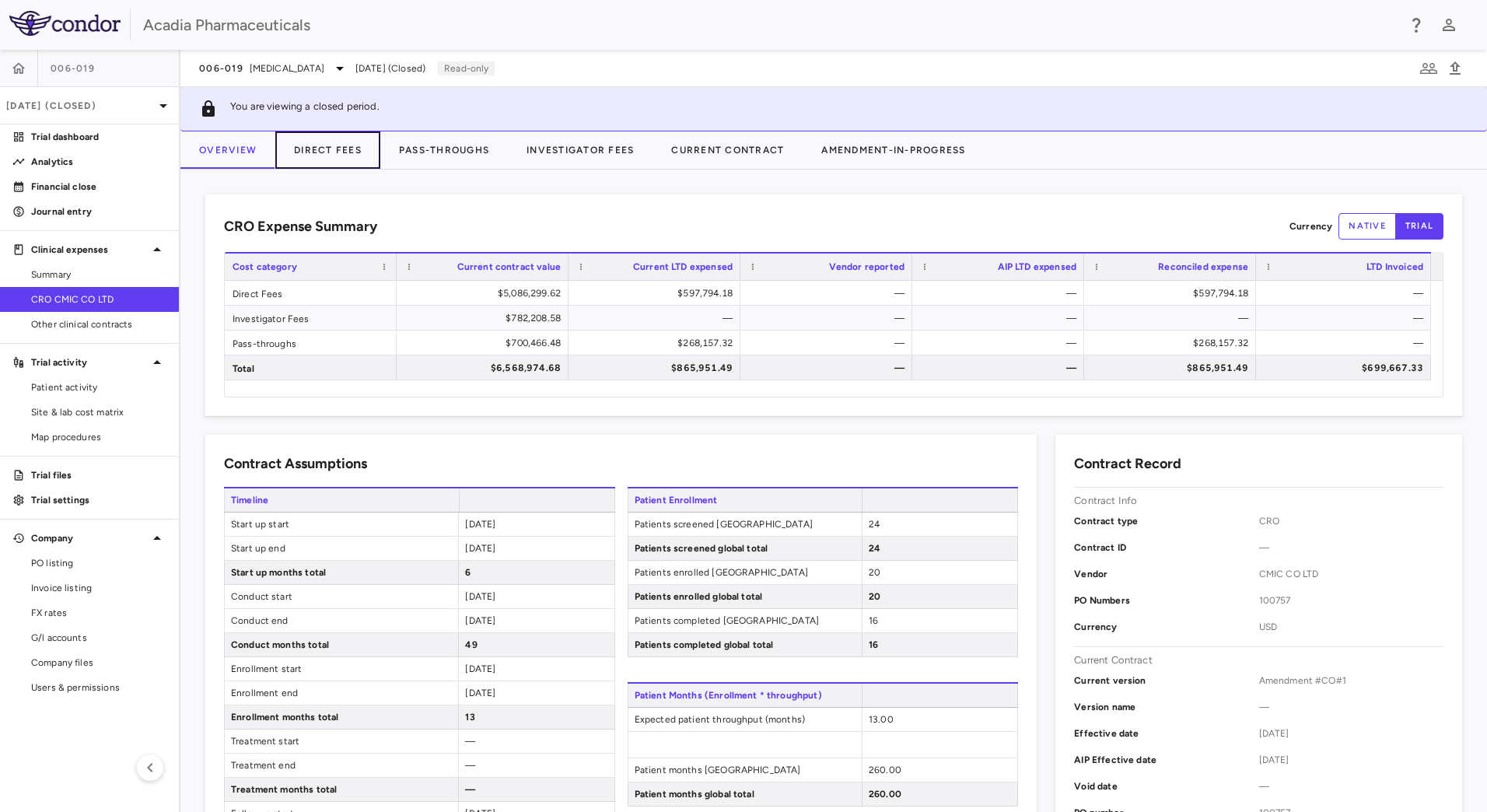
click at [325, 148] on button "Direct Fees" at bounding box center [327, 150] width 105 height 37
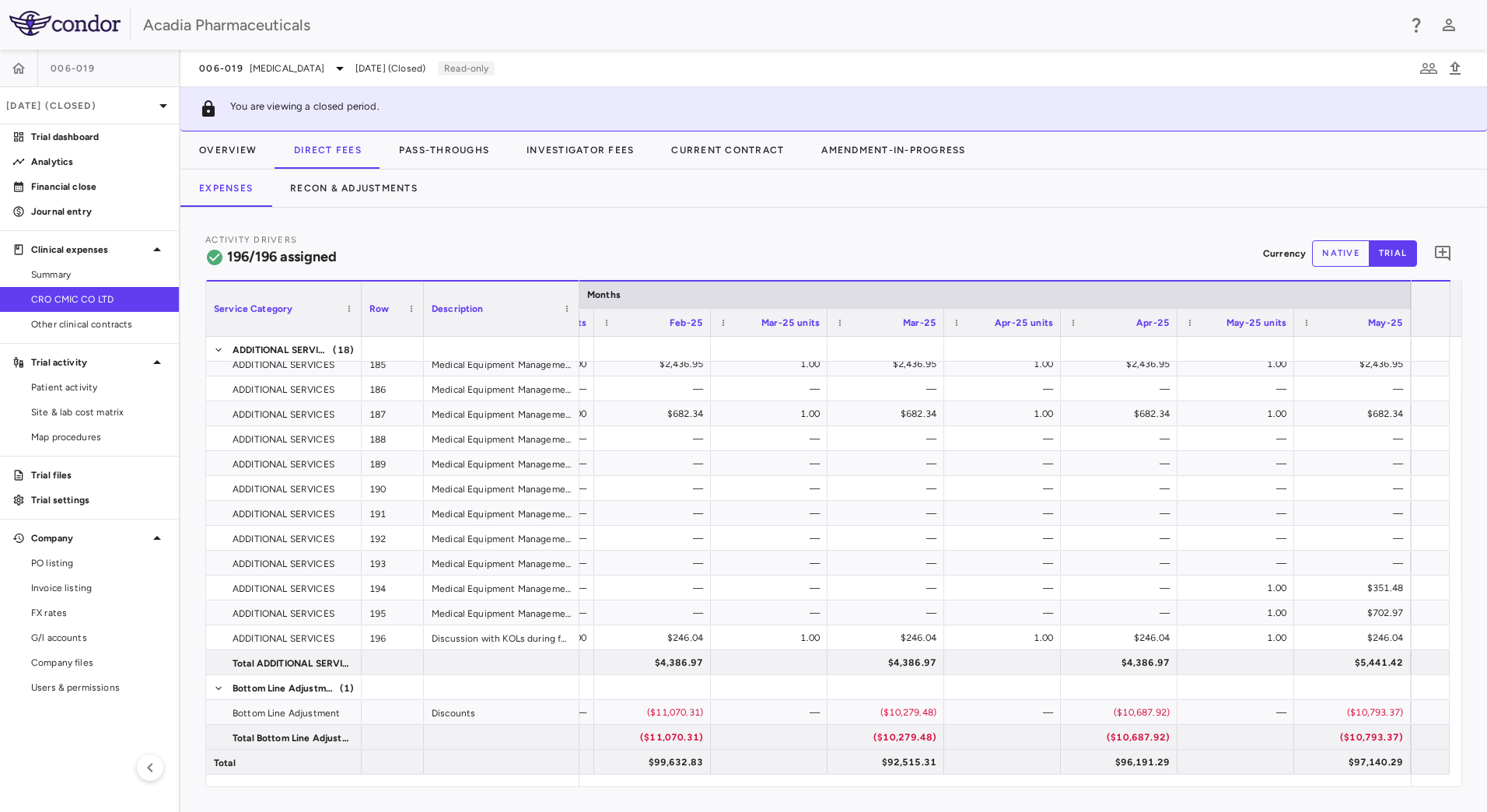
click at [104, 315] on link "Other clinical contracts" at bounding box center [90, 325] width 179 height 24
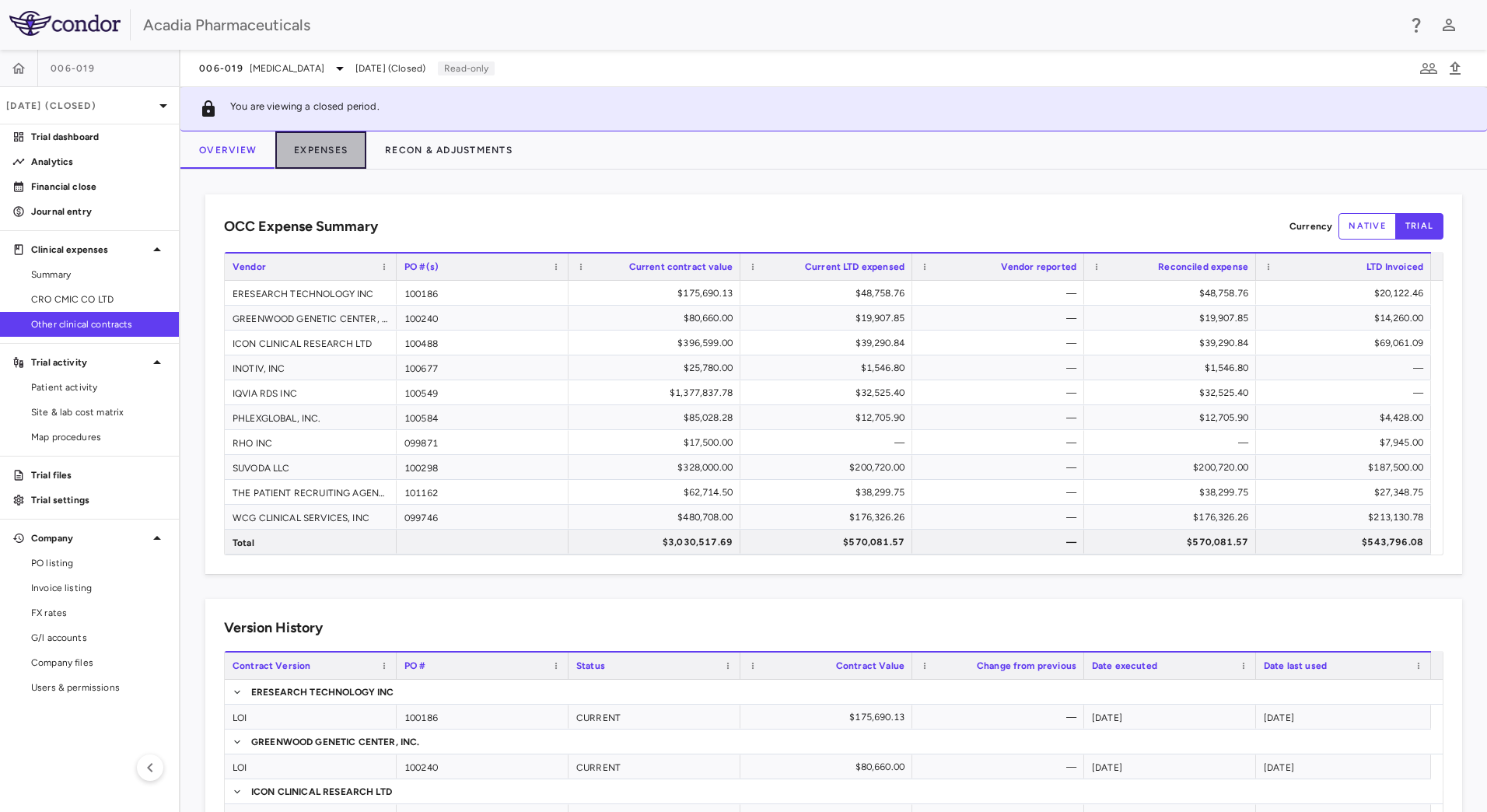
click at [297, 151] on button "Expenses" at bounding box center [321, 150] width 91 height 37
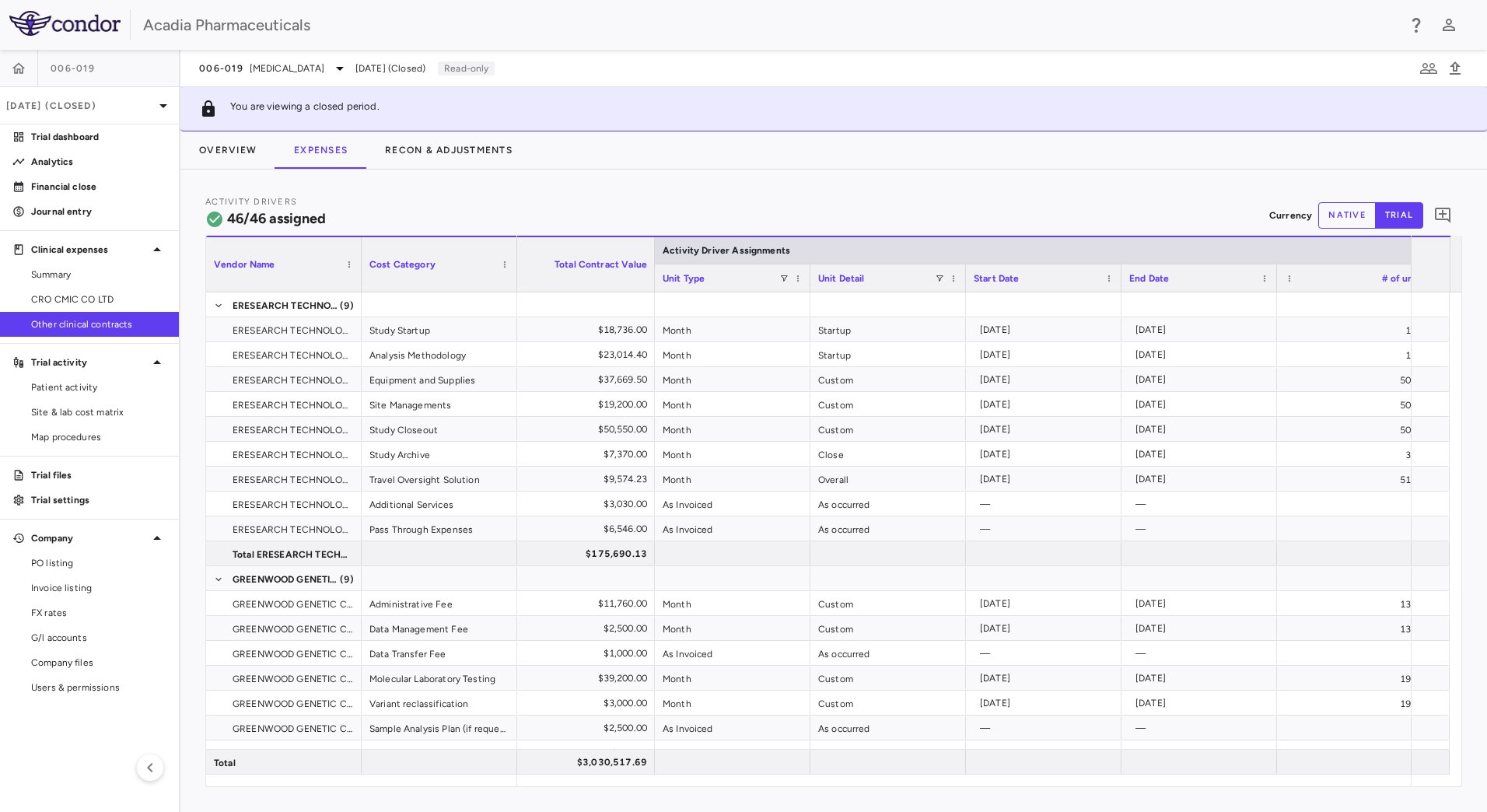
scroll to position [0, 385]
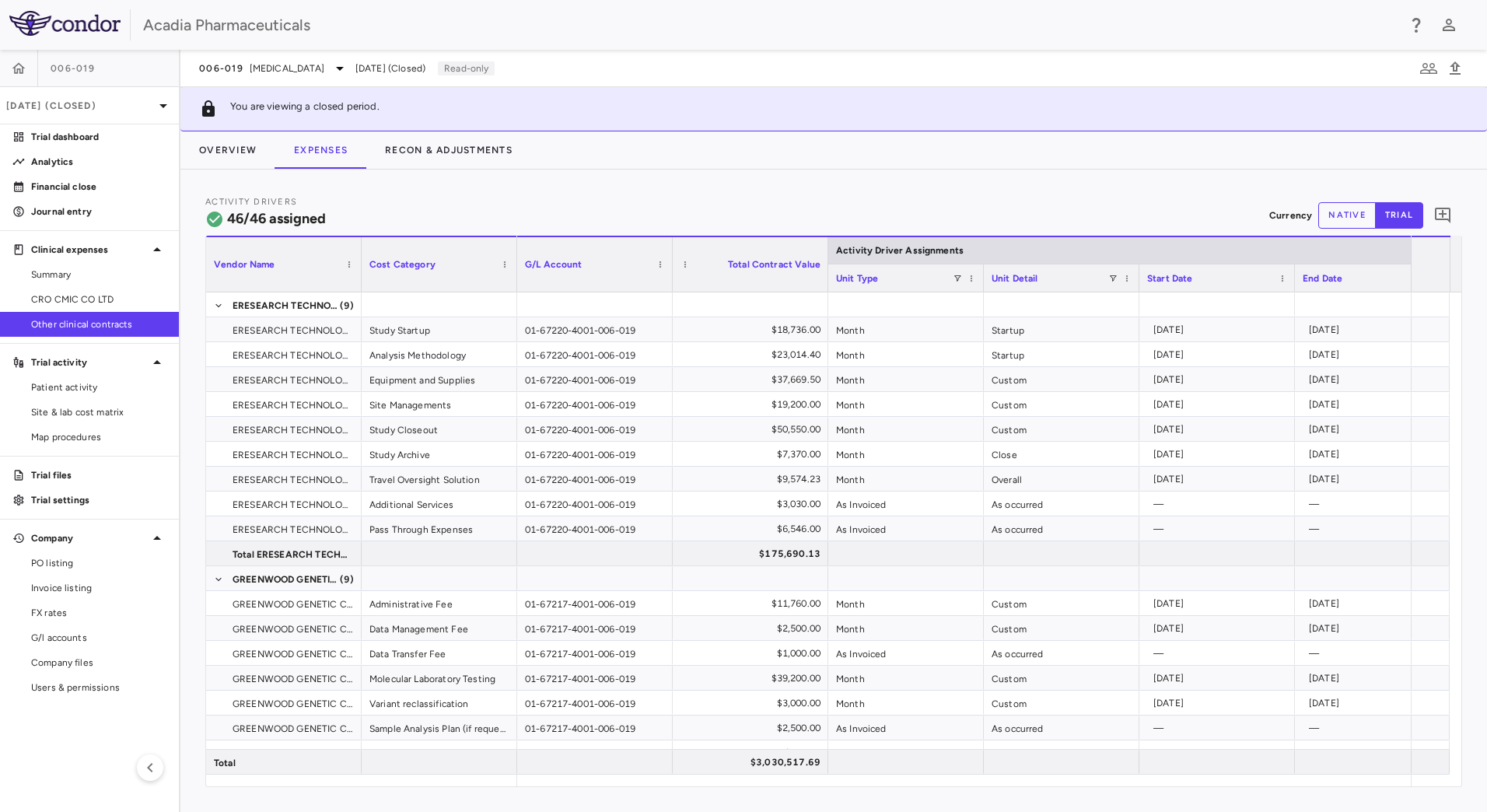
drag, startPoint x: 101, startPoint y: 300, endPoint x: 113, endPoint y: 304, distance: 12.6
click at [101, 300] on span "CRO CMIC CO LTD" at bounding box center [99, 299] width 135 height 14
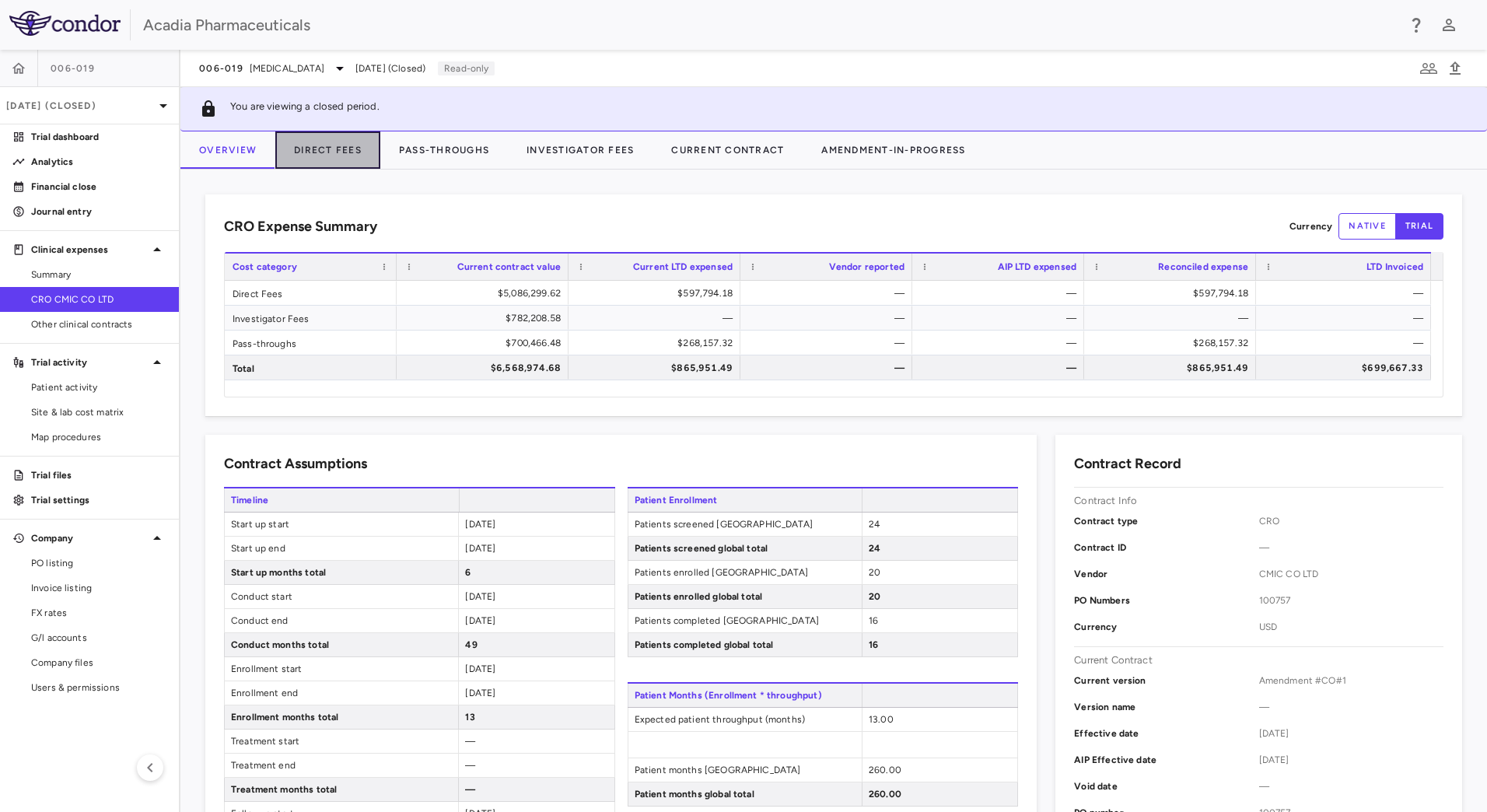
click at [323, 155] on button "Direct Fees" at bounding box center [327, 150] width 105 height 37
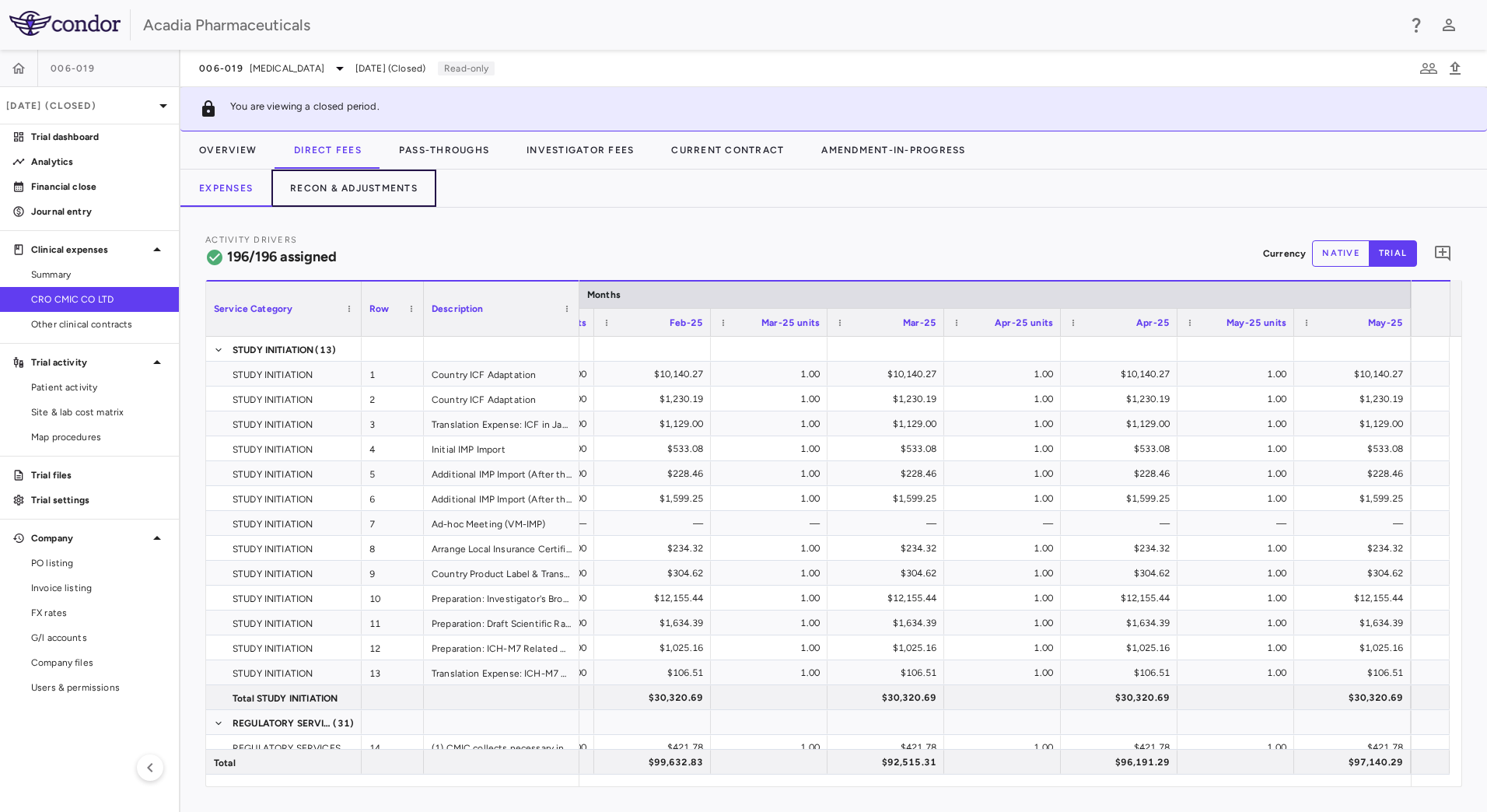
click at [372, 182] on button "Recon & Adjustments" at bounding box center [354, 187] width 165 height 37
